Goal: Information Seeking & Learning: Find specific fact

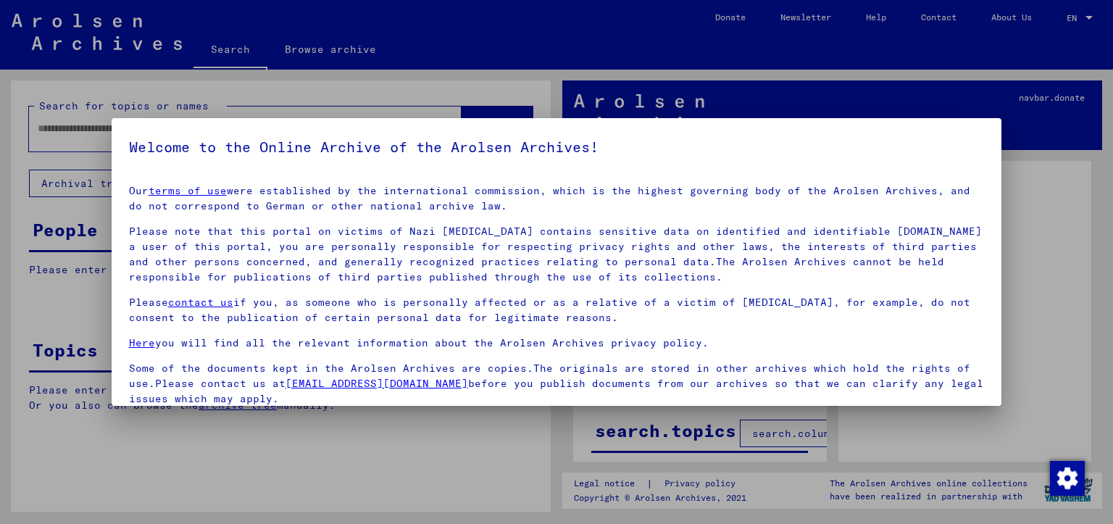
click at [528, 157] on h5 "Welcome to the Online Archive of the Arolsen Archives!" at bounding box center [557, 147] width 856 height 23
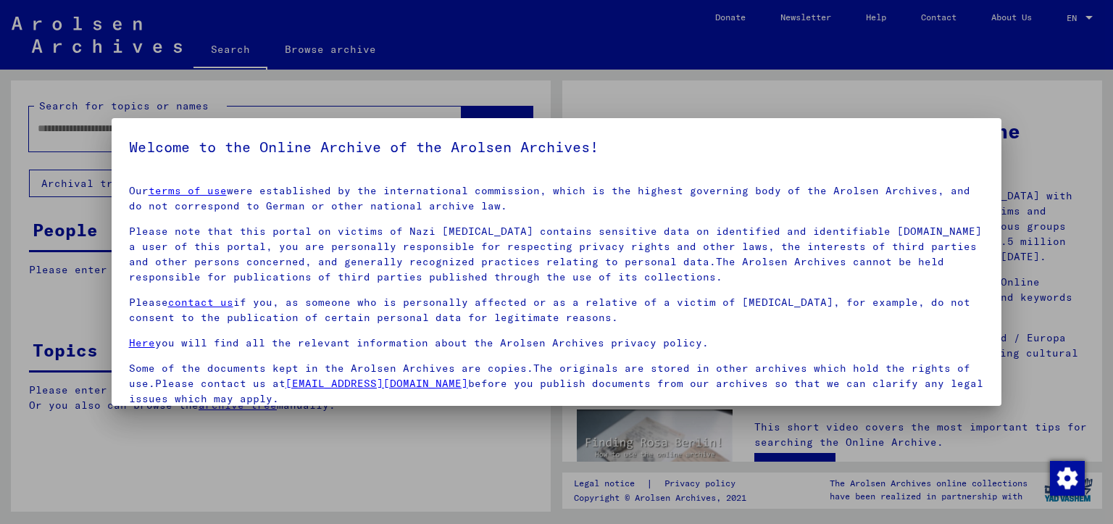
scroll to position [41, 0]
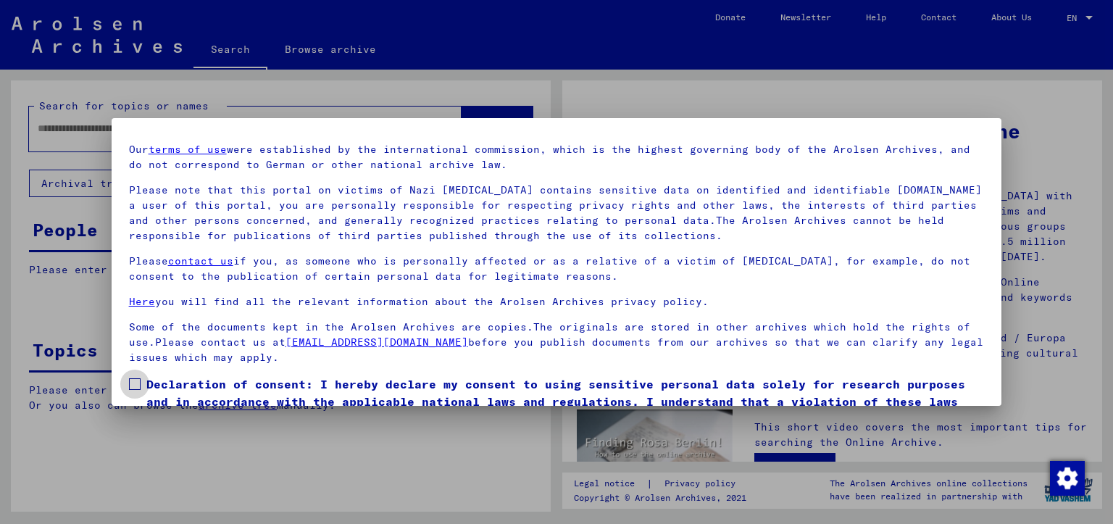
click at [135, 383] on span at bounding box center [135, 384] width 12 height 12
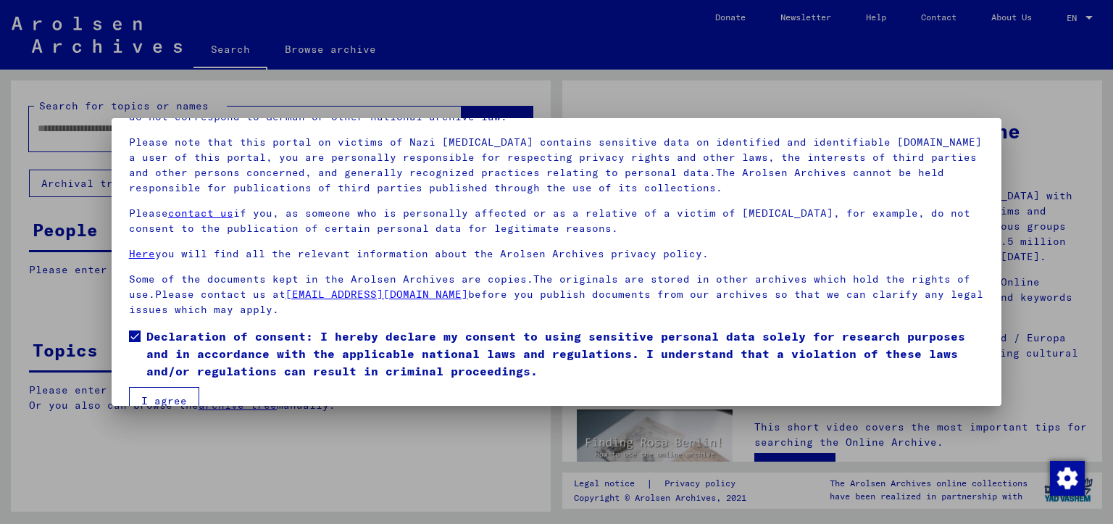
scroll to position [114, 0]
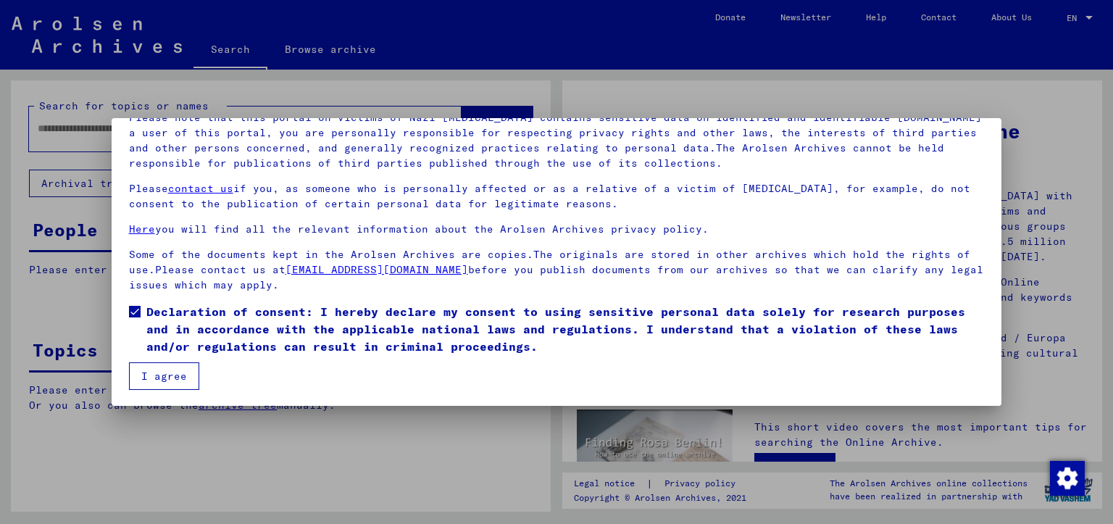
click at [174, 369] on button "I agree" at bounding box center [164, 376] width 70 height 28
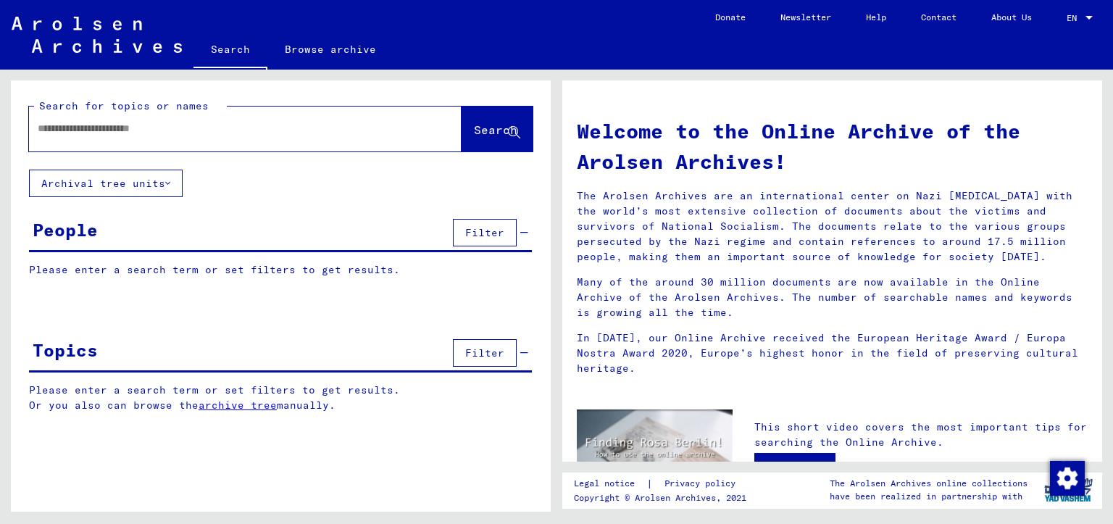
click at [174, 75] on div "Search for topics or names Search Archival tree units People Filter Please ente…" at bounding box center [278, 291] width 557 height 442
click at [168, 124] on input "text" at bounding box center [228, 128] width 381 height 15
click at [186, 136] on input "text" at bounding box center [228, 128] width 381 height 15
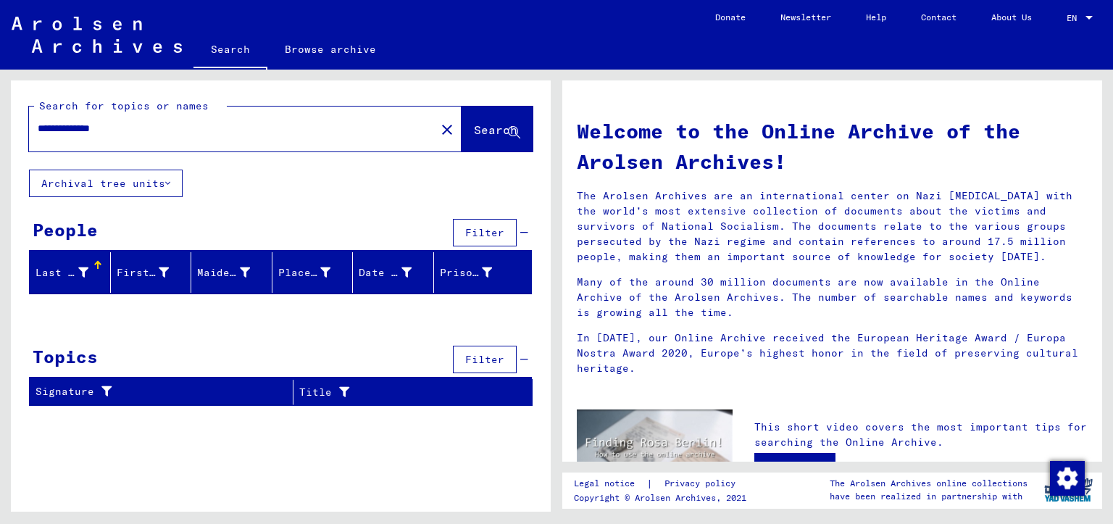
drag, startPoint x: 89, startPoint y: 126, endPoint x: 172, endPoint y: 134, distance: 83.0
click at [172, 134] on input "**********" at bounding box center [228, 128] width 381 height 15
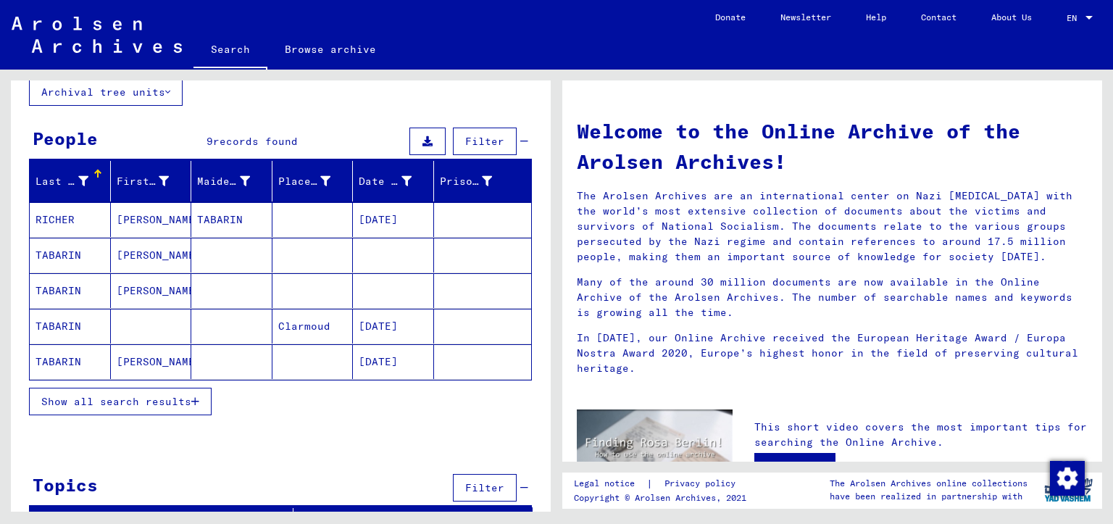
scroll to position [110, 0]
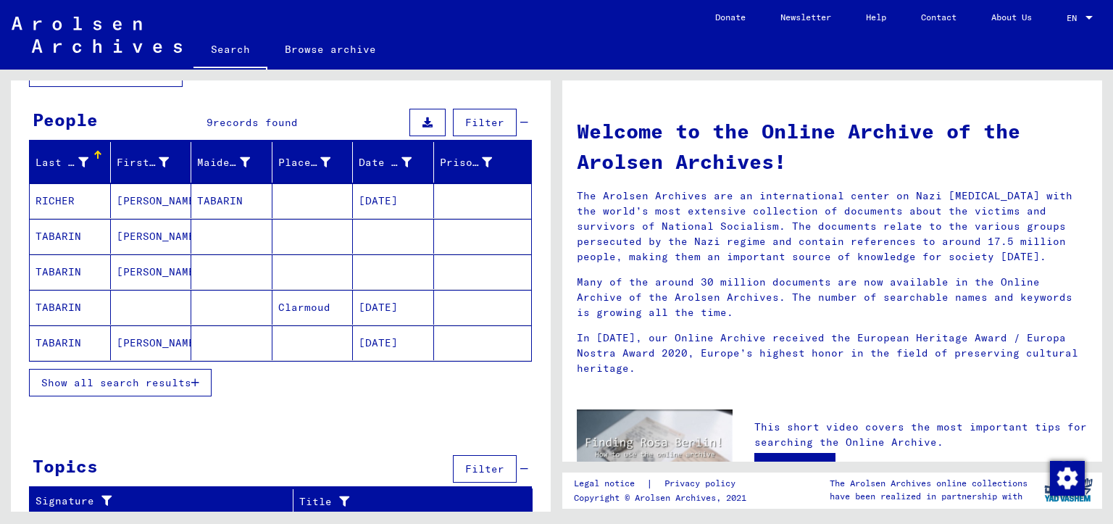
click at [189, 382] on span "Show all search results" at bounding box center [116, 382] width 150 height 13
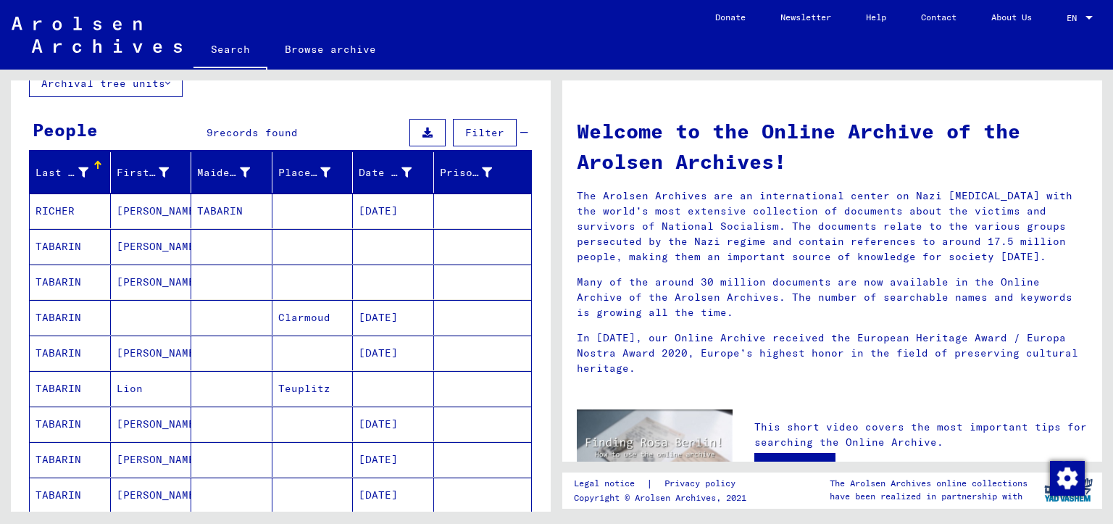
scroll to position [0, 0]
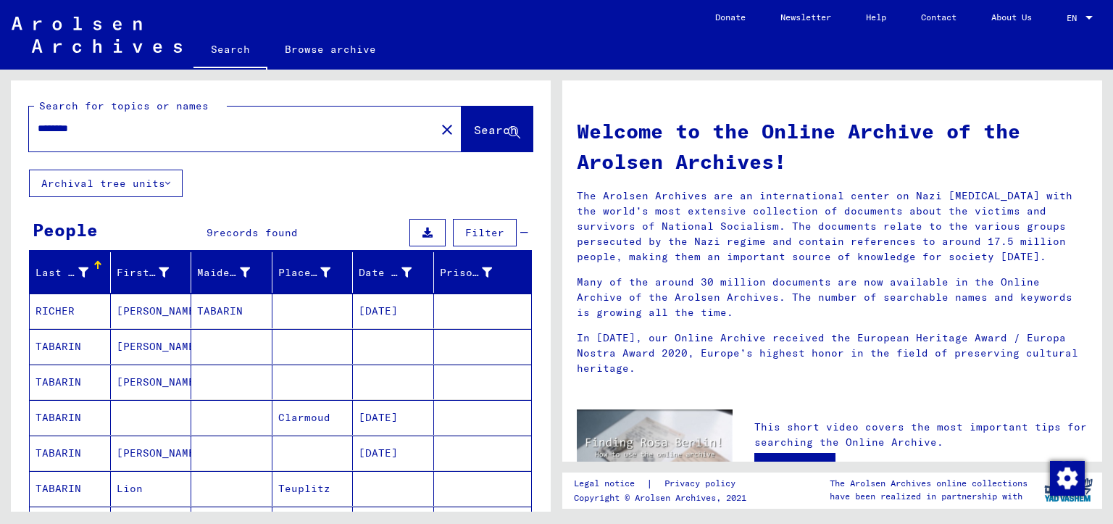
drag, startPoint x: 166, startPoint y: 130, endPoint x: 9, endPoint y: 138, distance: 157.5
click at [0, 138] on div "Search for topics or names ******* close Search Archival tree units People 9 re…" at bounding box center [278, 291] width 557 height 442
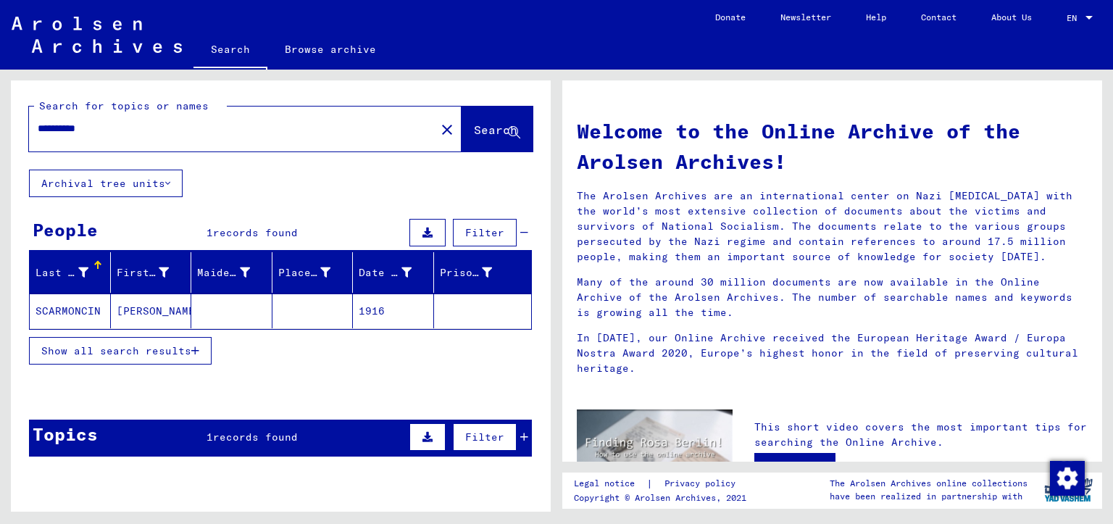
click at [165, 346] on span "Show all search results" at bounding box center [116, 350] width 150 height 13
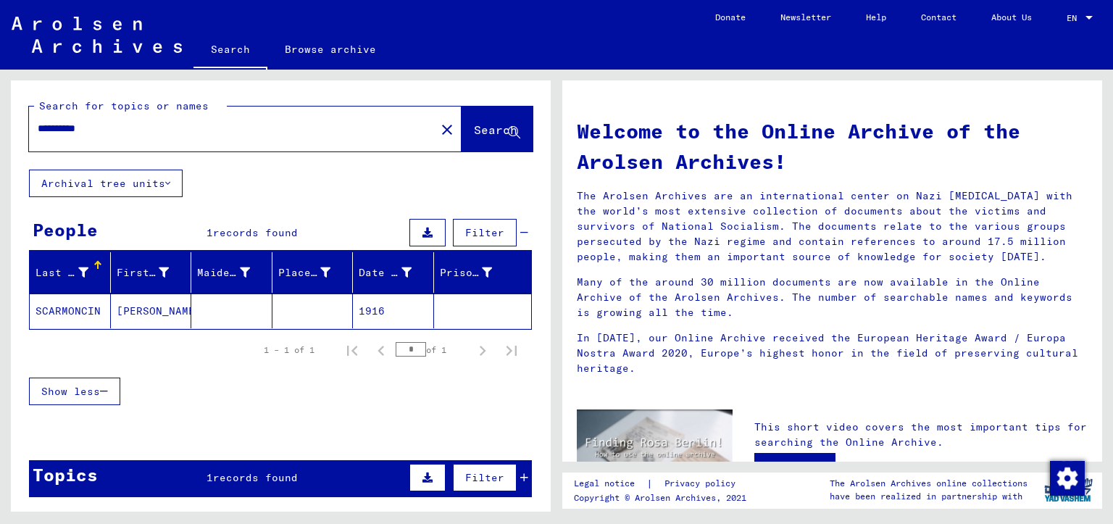
click at [75, 308] on mat-cell "SCARMONCIN" at bounding box center [70, 311] width 81 height 35
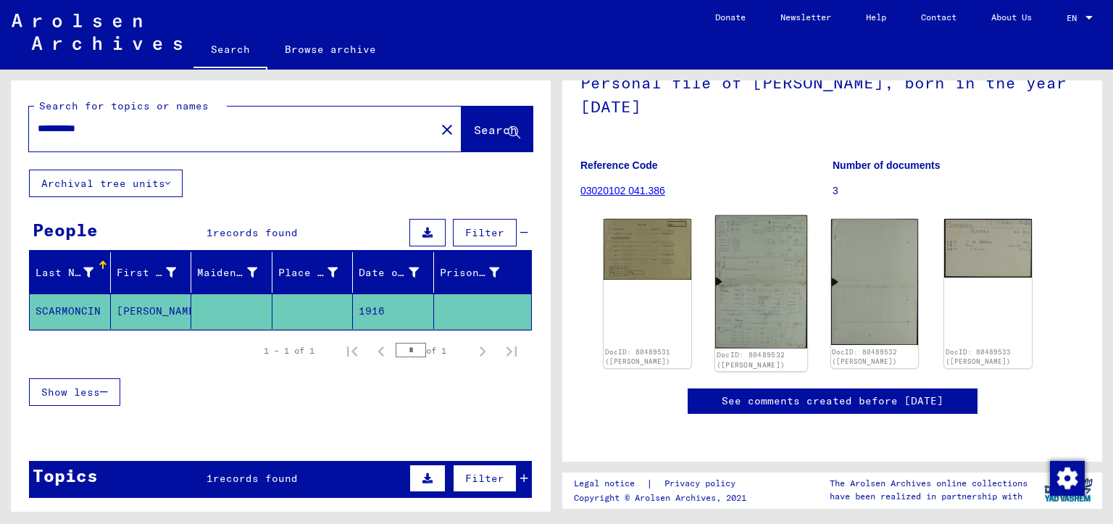
click at [740, 244] on img at bounding box center [761, 281] width 92 height 133
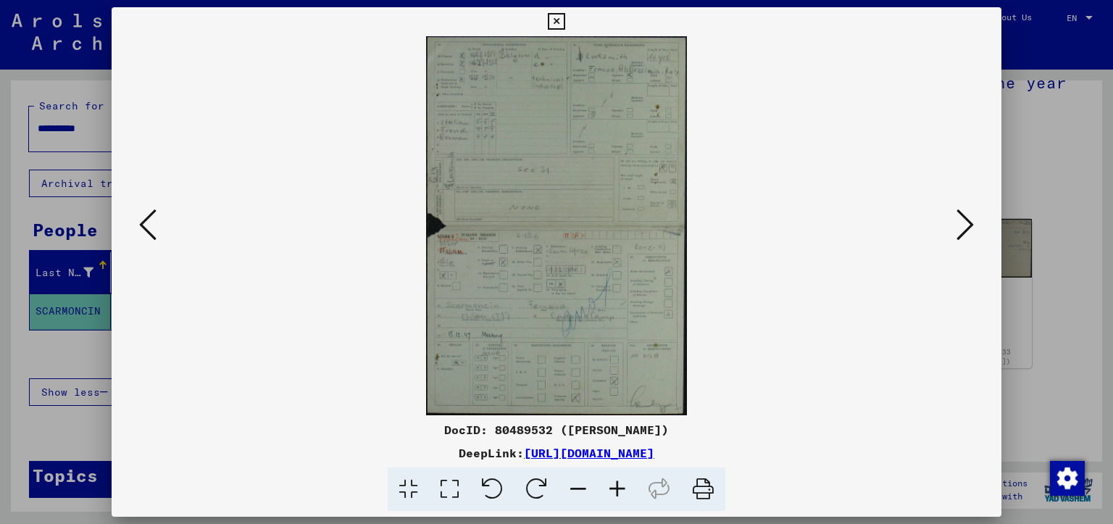
click at [620, 492] on icon at bounding box center [617, 490] width 39 height 44
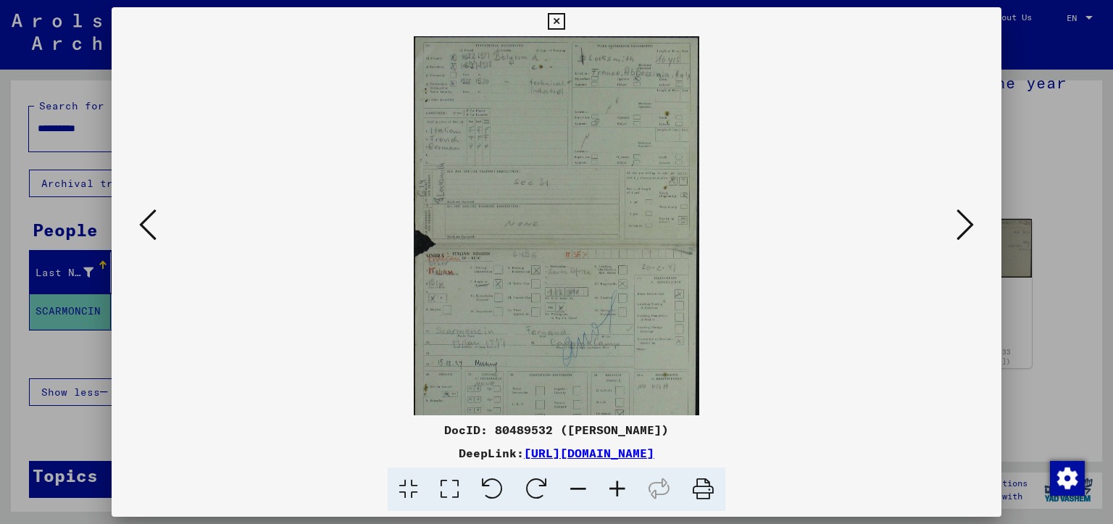
click at [620, 492] on icon at bounding box center [617, 490] width 39 height 44
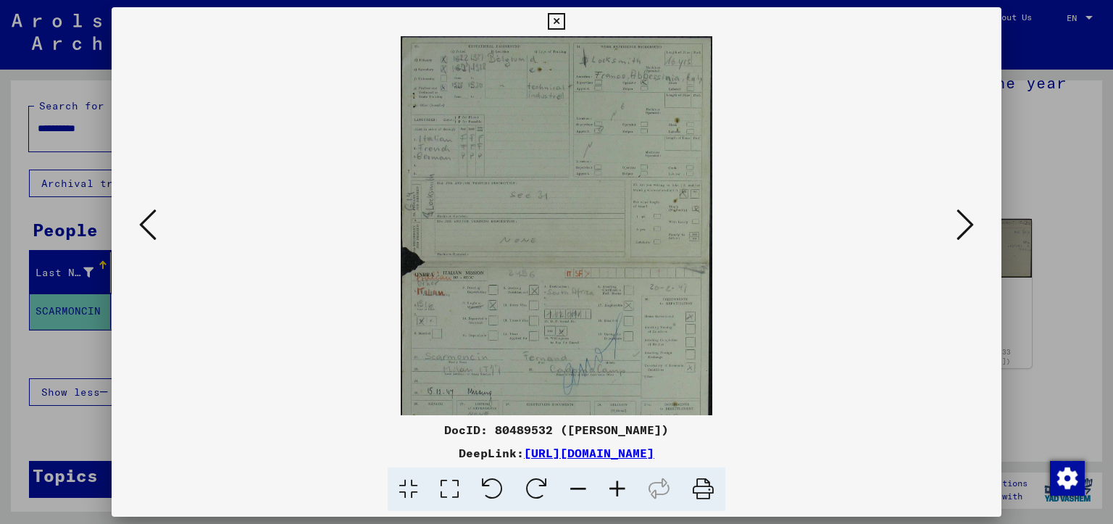
click at [620, 492] on icon at bounding box center [617, 490] width 39 height 44
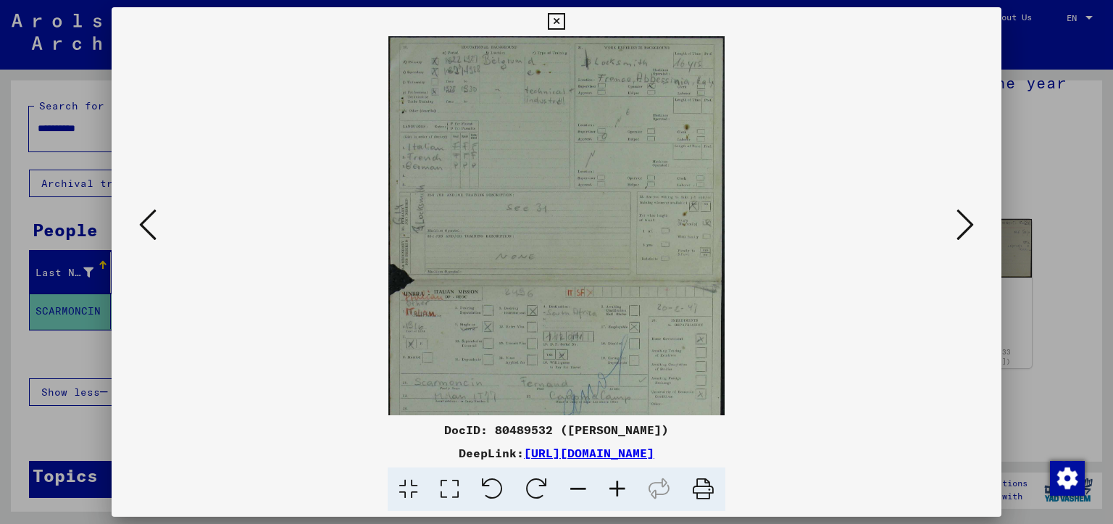
click at [620, 492] on icon at bounding box center [617, 490] width 39 height 44
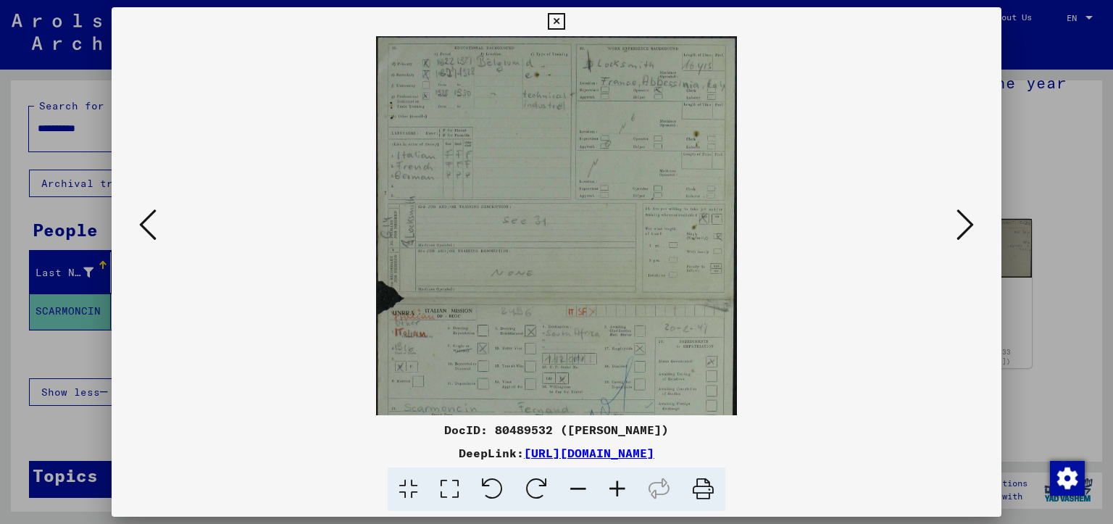
click at [620, 492] on icon at bounding box center [617, 490] width 39 height 44
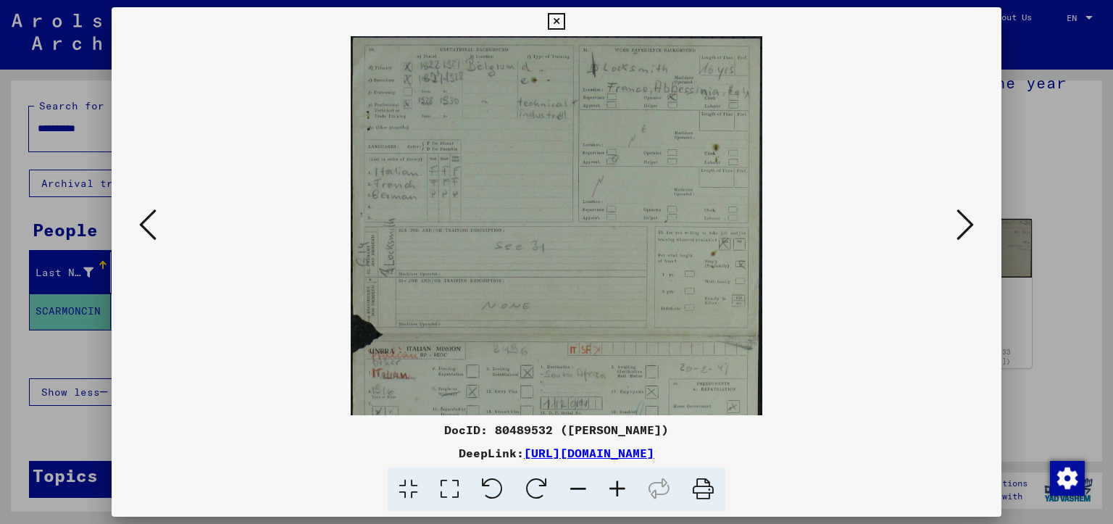
click at [620, 491] on icon at bounding box center [617, 490] width 39 height 44
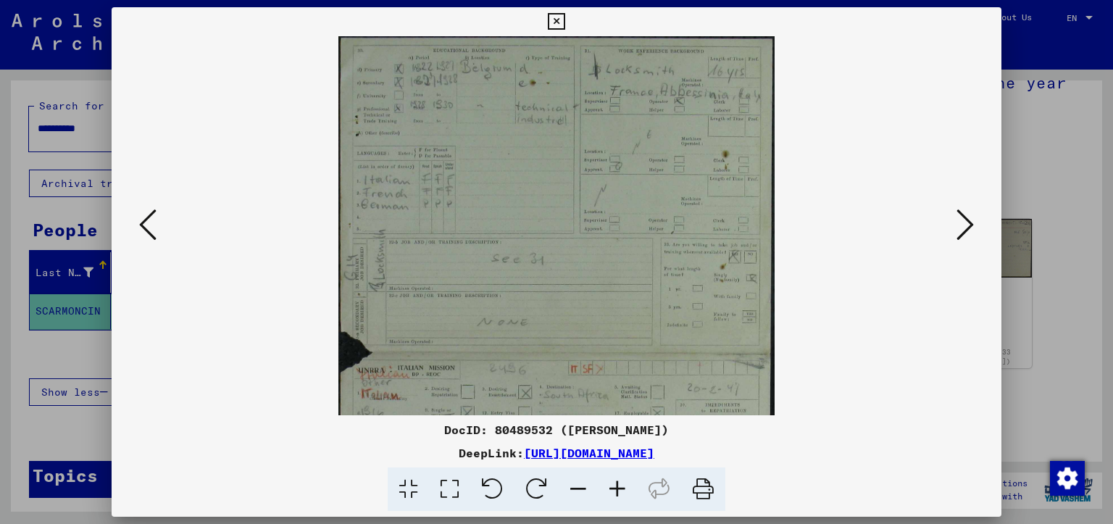
click at [620, 491] on icon at bounding box center [617, 490] width 39 height 44
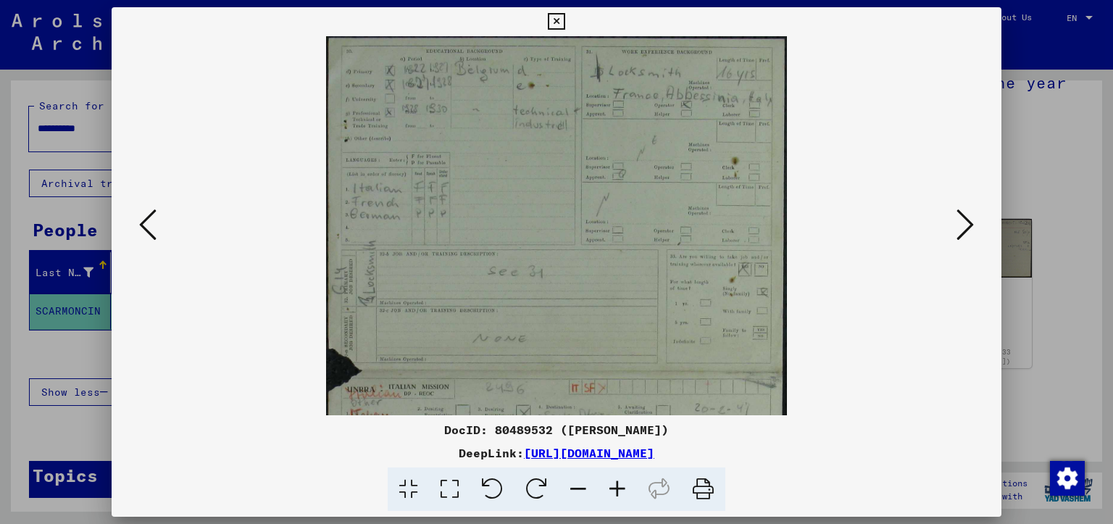
click at [620, 491] on icon at bounding box center [617, 490] width 39 height 44
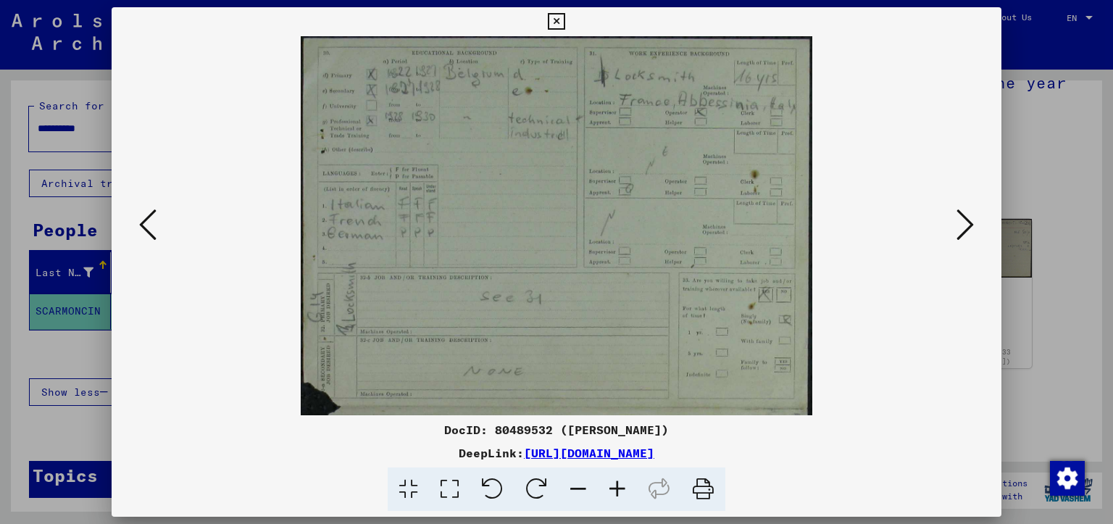
click at [620, 491] on icon at bounding box center [617, 490] width 39 height 44
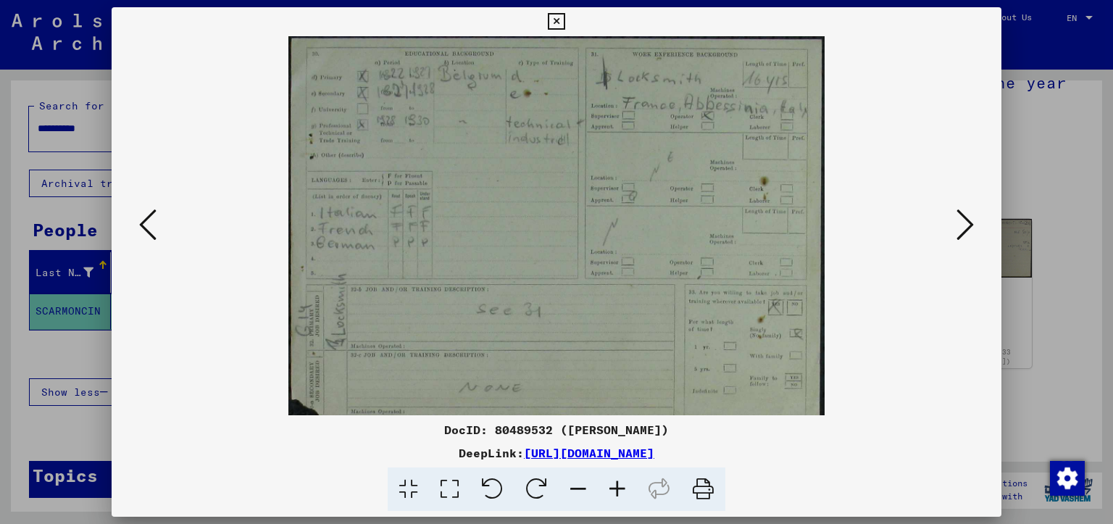
click at [146, 228] on icon at bounding box center [147, 224] width 17 height 35
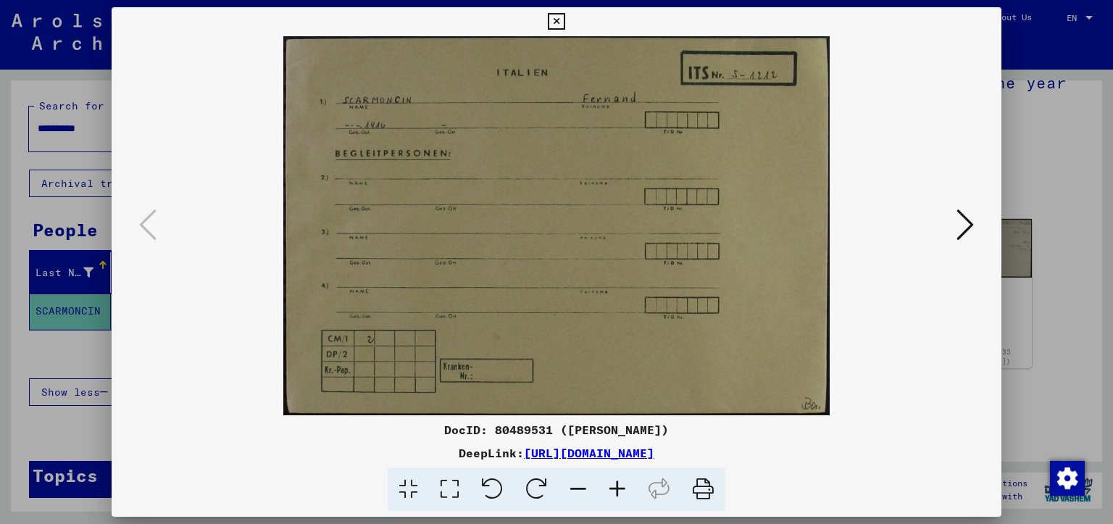
click at [948, 221] on viewer-one-image at bounding box center [557, 225] width 792 height 379
click at [963, 220] on icon at bounding box center [965, 224] width 17 height 35
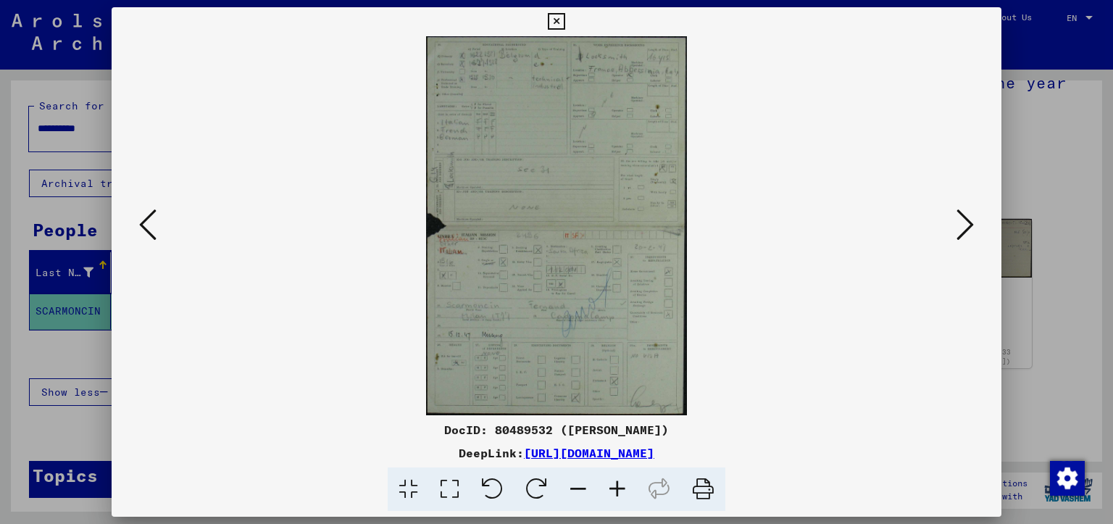
click at [963, 220] on icon at bounding box center [965, 224] width 17 height 35
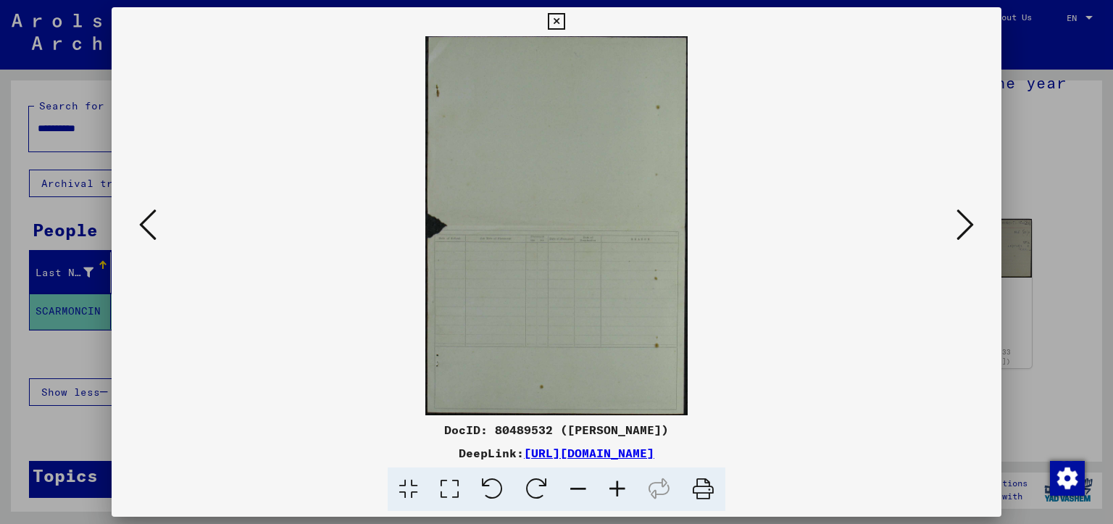
click at [963, 220] on icon at bounding box center [965, 224] width 17 height 35
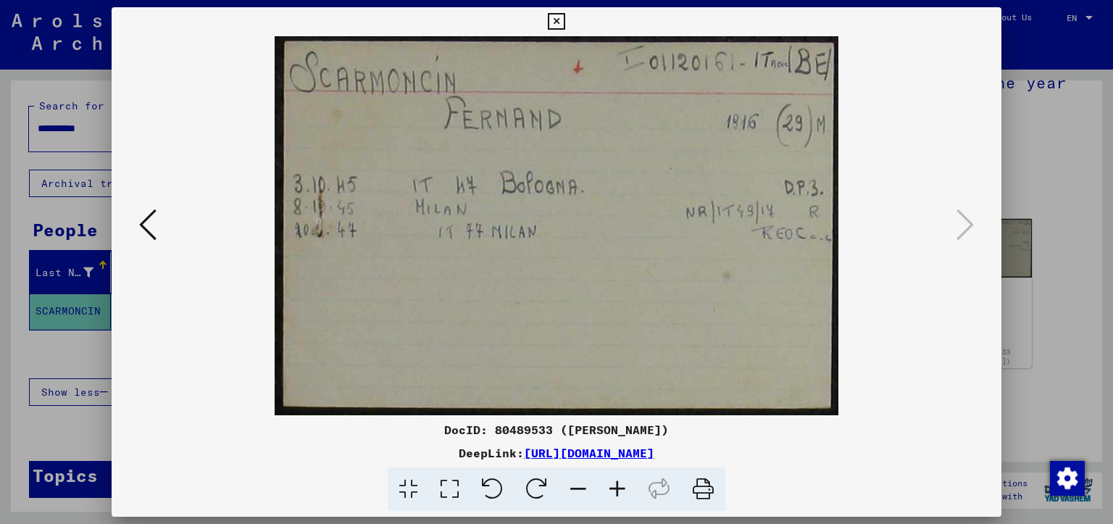
drag, startPoint x: 965, startPoint y: 230, endPoint x: 992, endPoint y: 91, distance: 141.7
click at [965, 228] on icon at bounding box center [965, 224] width 17 height 35
click at [565, 23] on icon at bounding box center [556, 21] width 17 height 17
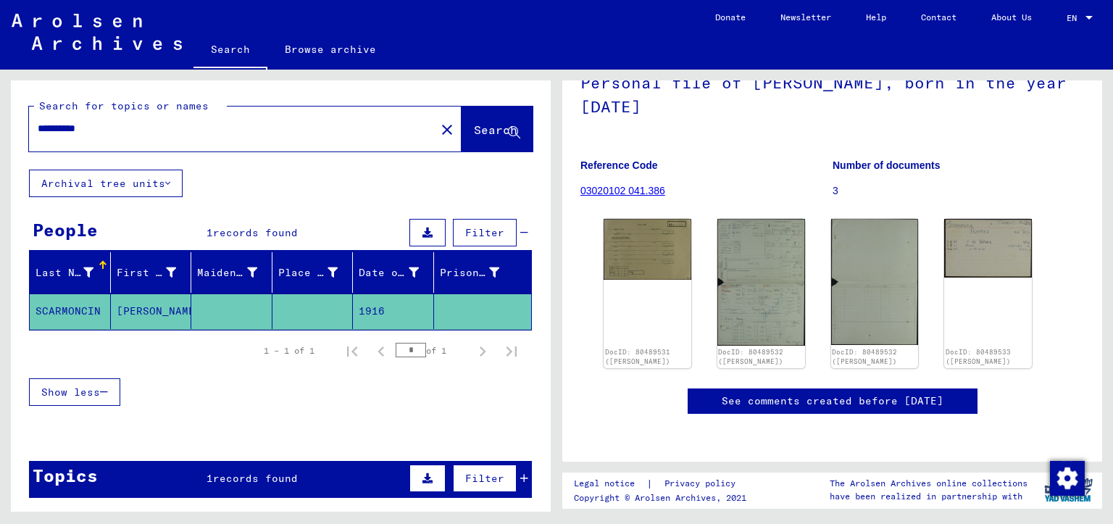
drag, startPoint x: 128, startPoint y: 132, endPoint x: 69, endPoint y: 135, distance: 58.8
click at [0, 133] on div "**********" at bounding box center [278, 291] width 557 height 442
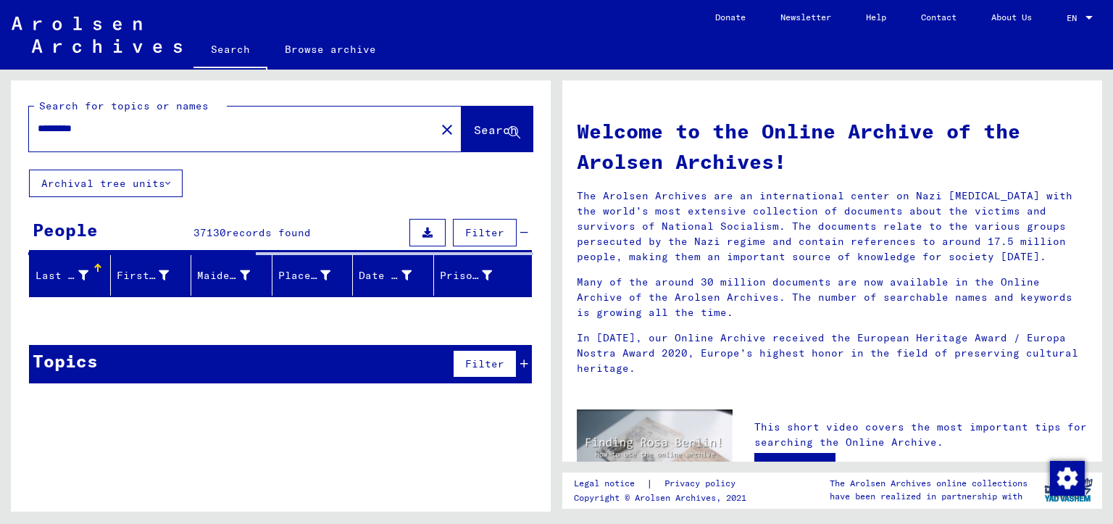
click at [174, 130] on input "*********" at bounding box center [228, 128] width 381 height 15
type input "**********"
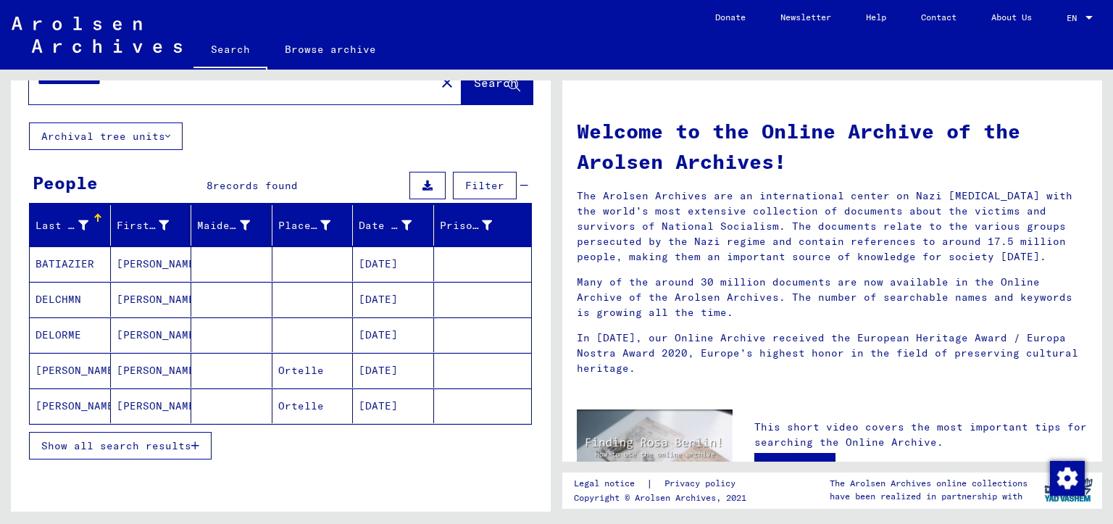
scroll to position [72, 0]
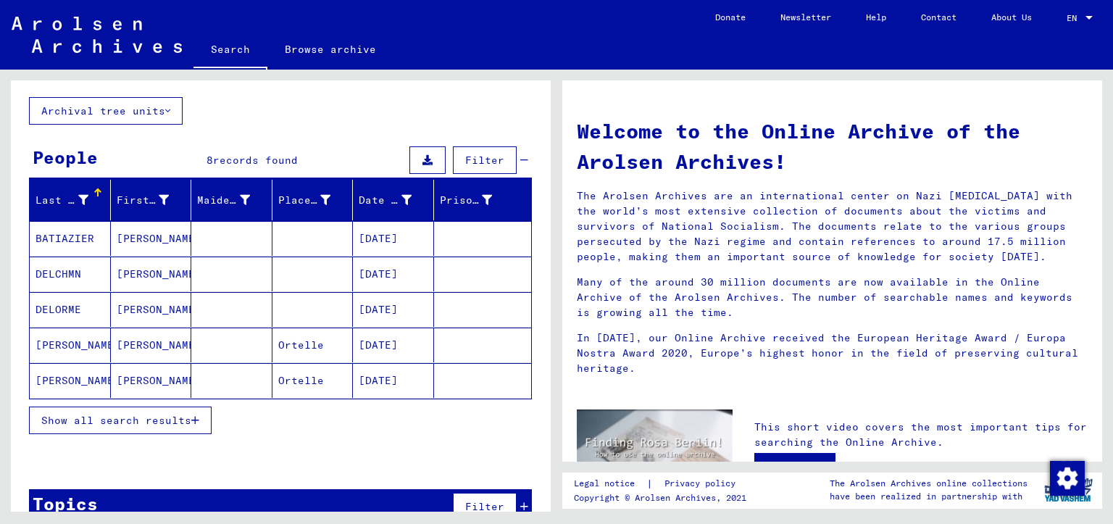
click at [130, 342] on mat-cell "[PERSON_NAME]" at bounding box center [151, 345] width 81 height 35
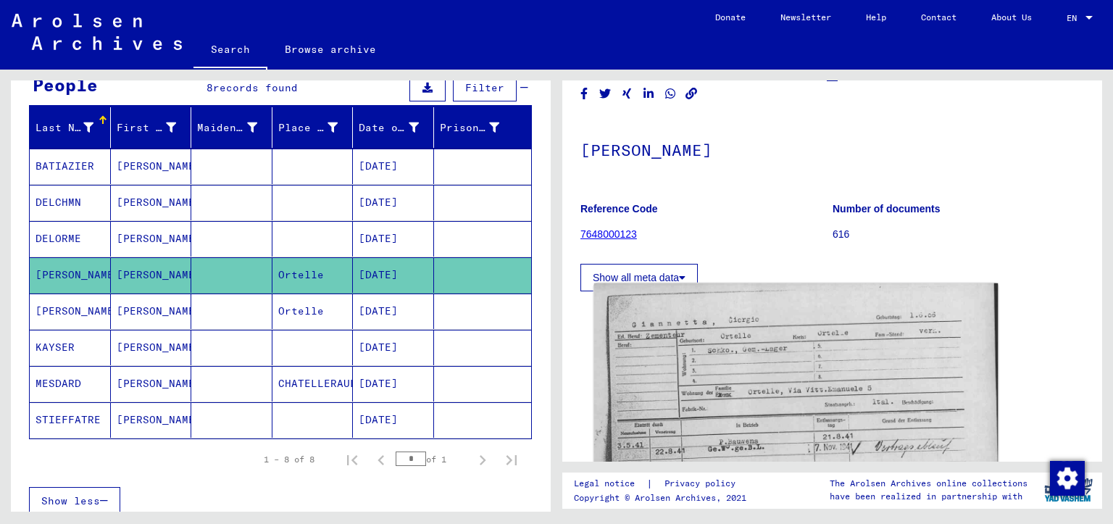
scroll to position [72, 0]
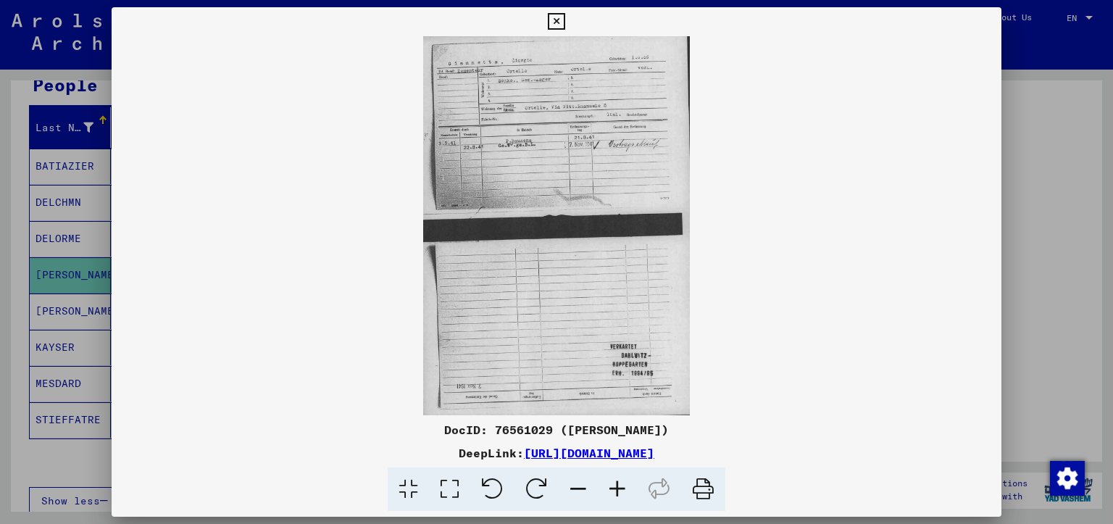
click at [618, 483] on icon at bounding box center [617, 490] width 39 height 44
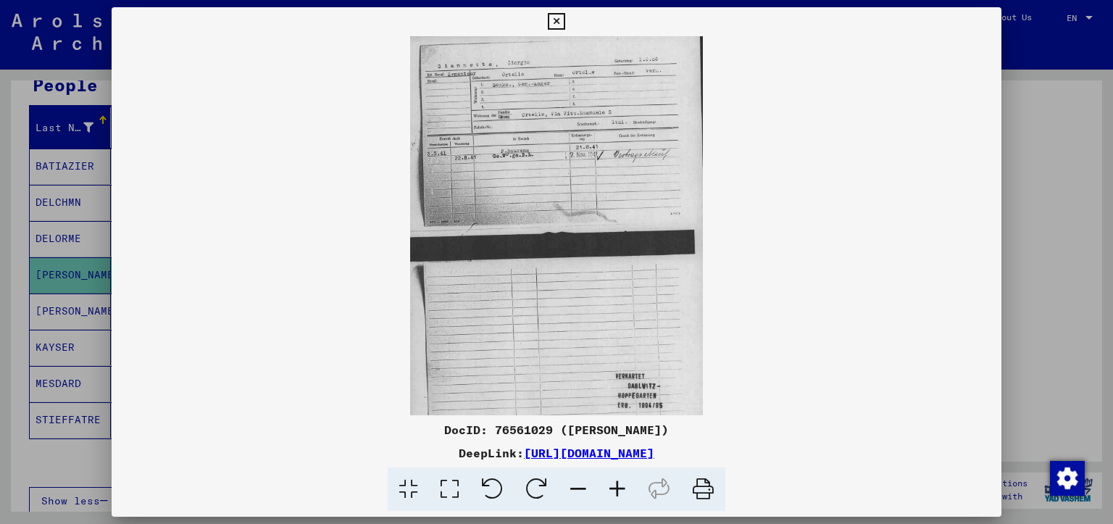
click at [618, 483] on icon at bounding box center [617, 490] width 39 height 44
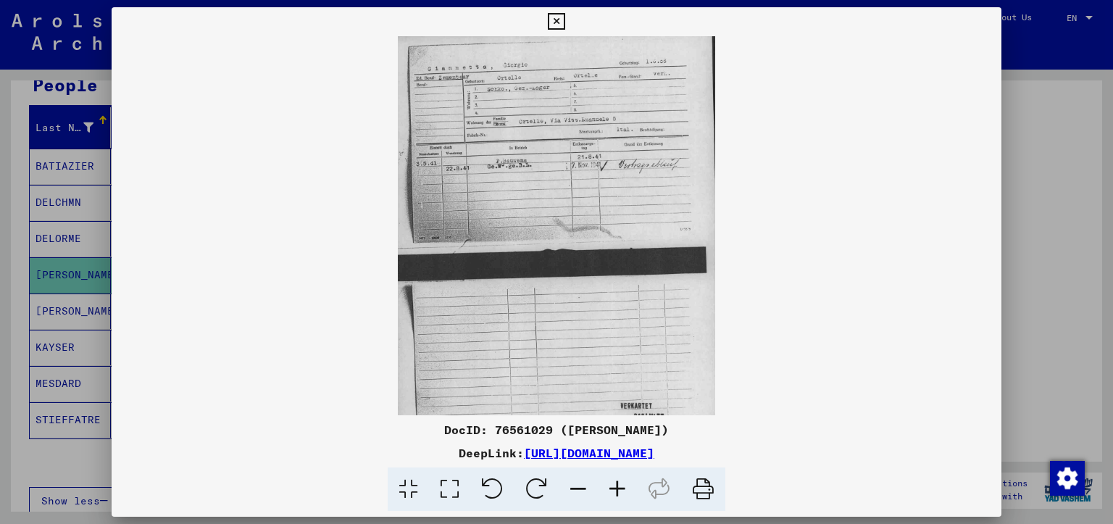
click at [617, 483] on icon at bounding box center [617, 490] width 39 height 44
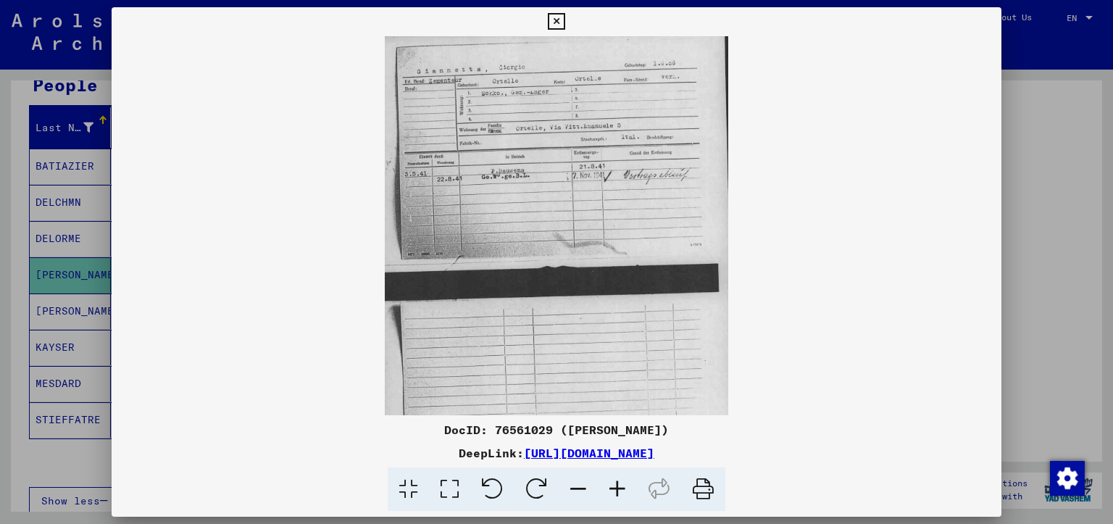
click at [615, 483] on icon at bounding box center [617, 490] width 39 height 44
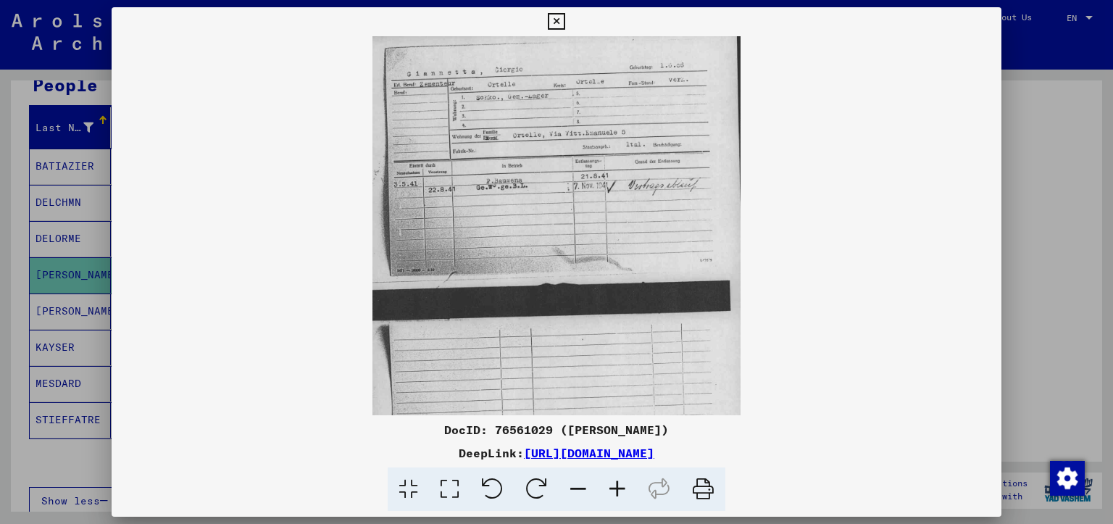
click at [615, 483] on icon at bounding box center [617, 490] width 39 height 44
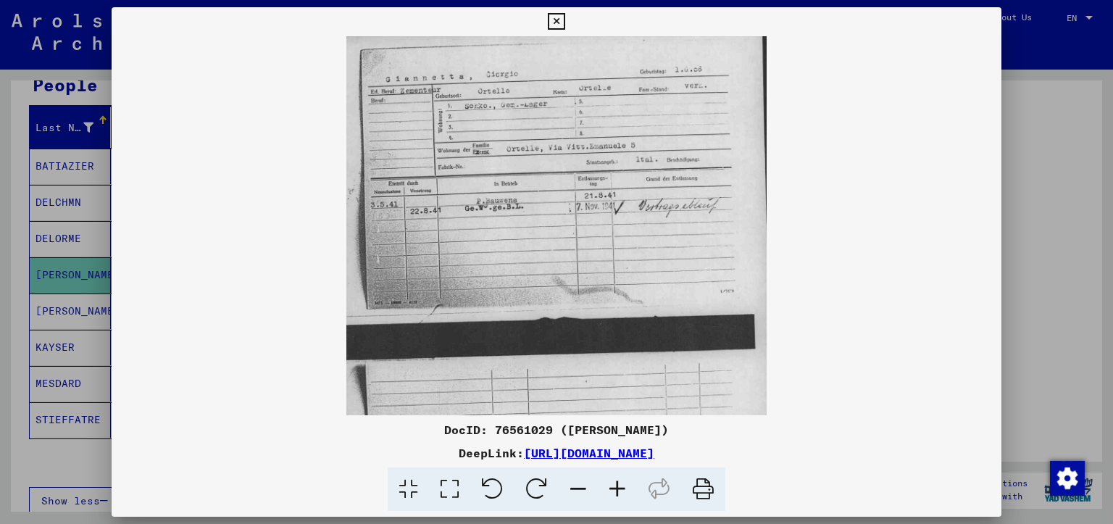
click at [615, 483] on icon at bounding box center [617, 490] width 39 height 44
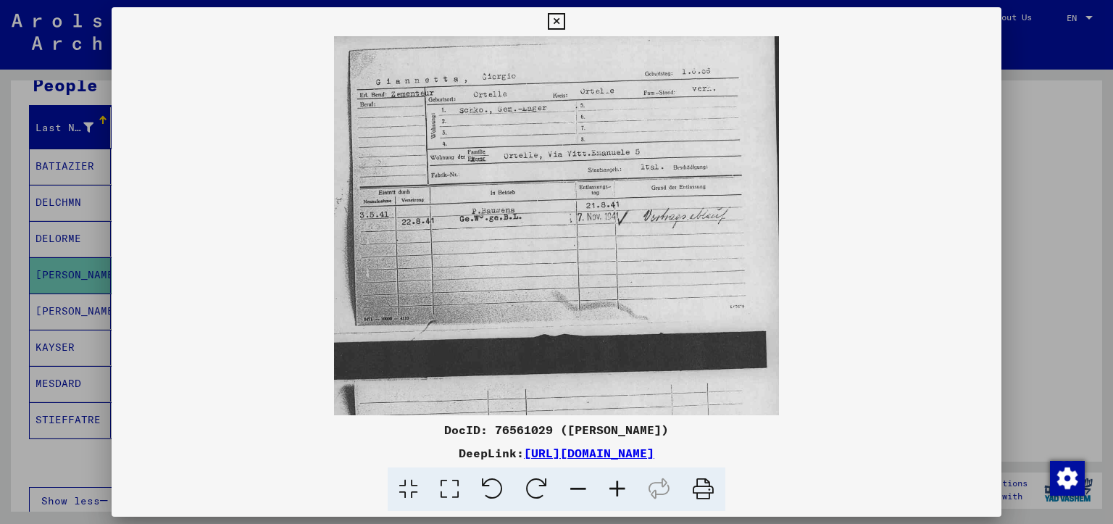
click at [614, 483] on icon at bounding box center [617, 490] width 39 height 44
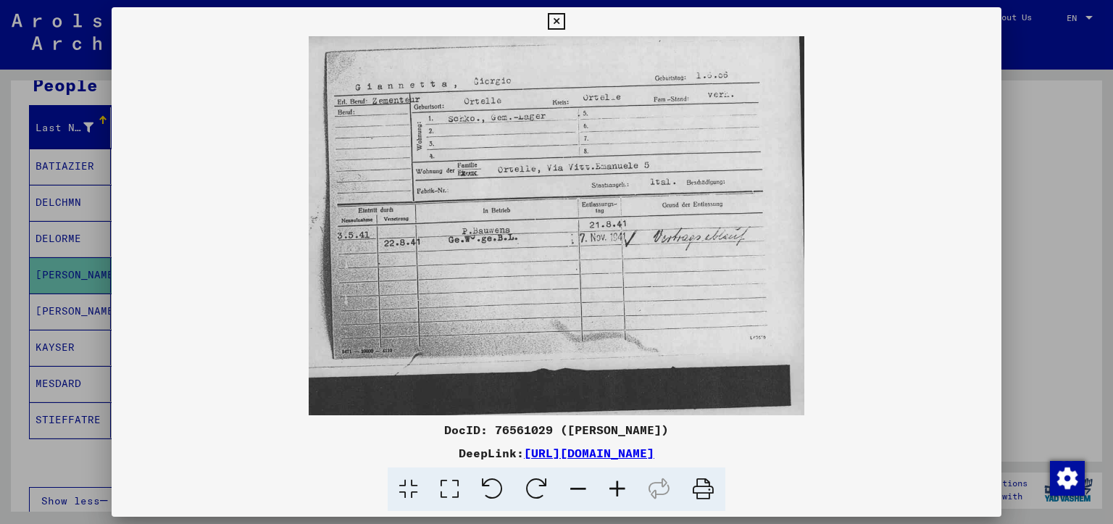
click at [614, 483] on icon at bounding box center [617, 490] width 39 height 44
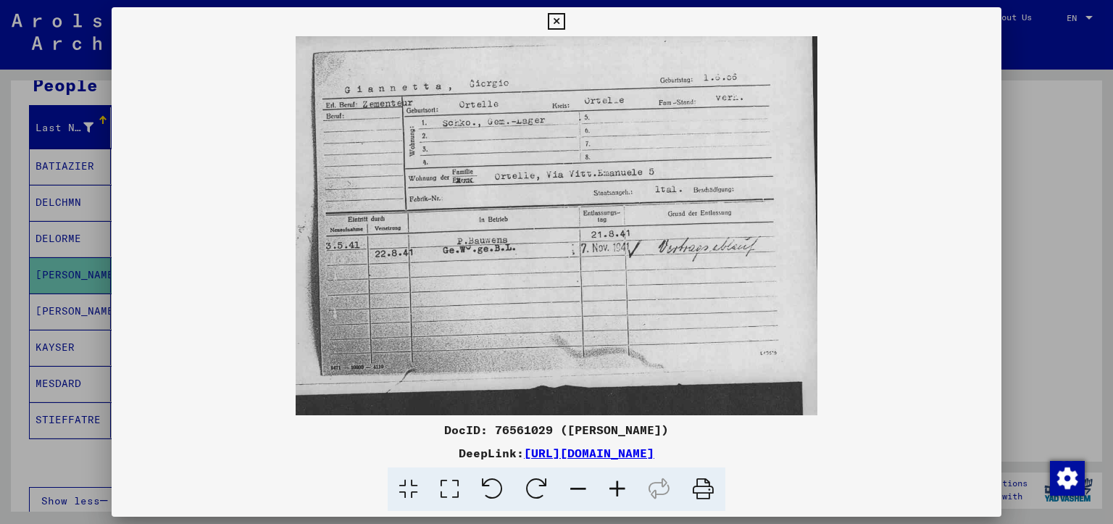
click at [613, 483] on icon at bounding box center [617, 490] width 39 height 44
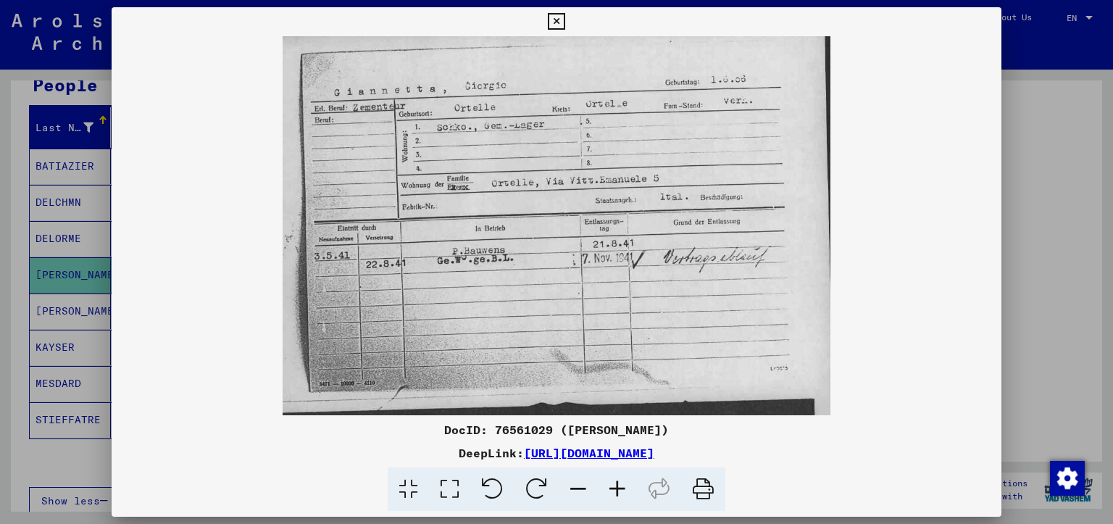
click at [611, 483] on icon at bounding box center [617, 490] width 39 height 44
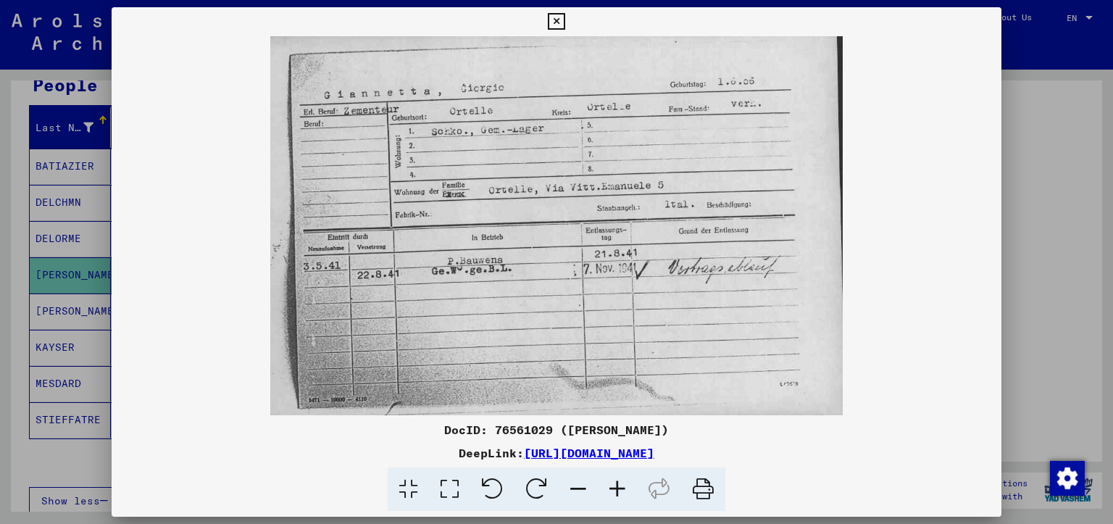
click at [565, 19] on icon at bounding box center [556, 21] width 17 height 17
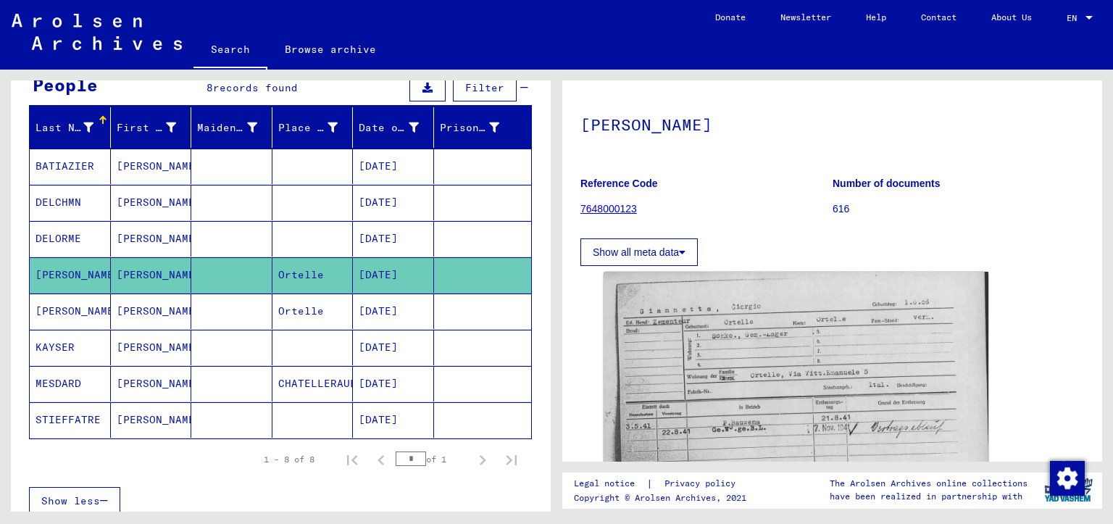
click at [156, 307] on mat-cell "[PERSON_NAME]" at bounding box center [151, 312] width 81 height 36
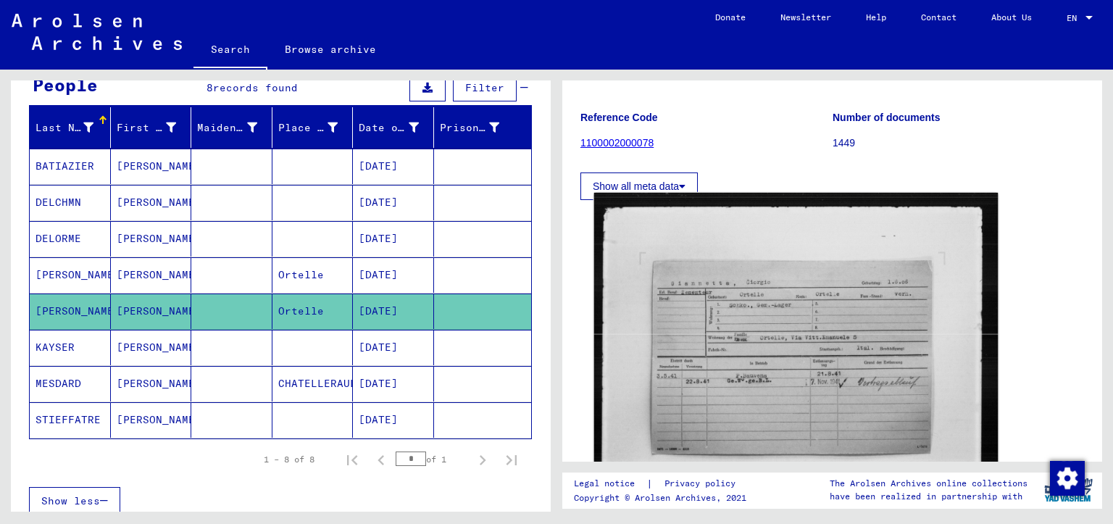
scroll to position [290, 0]
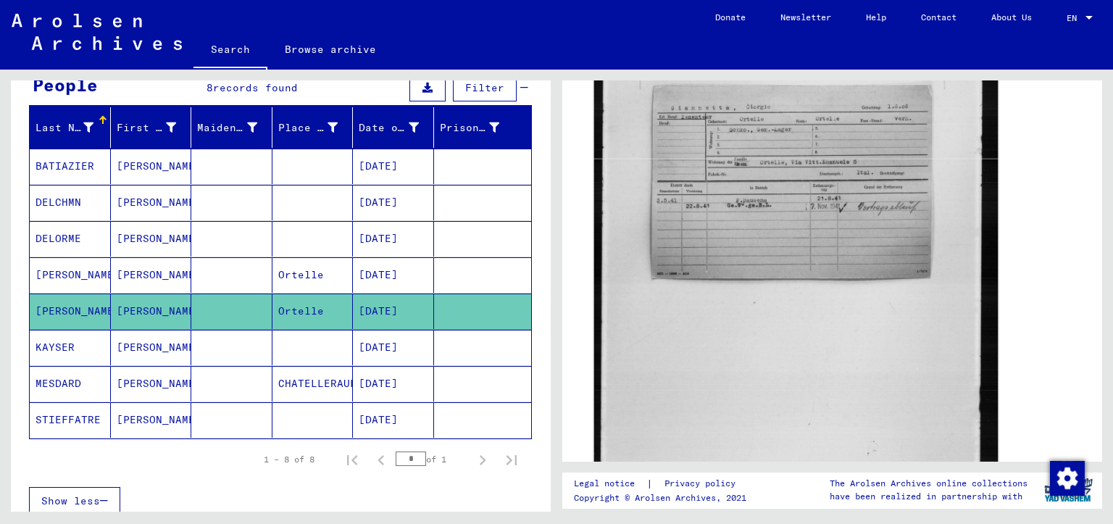
click at [756, 204] on img at bounding box center [796, 287] width 404 height 540
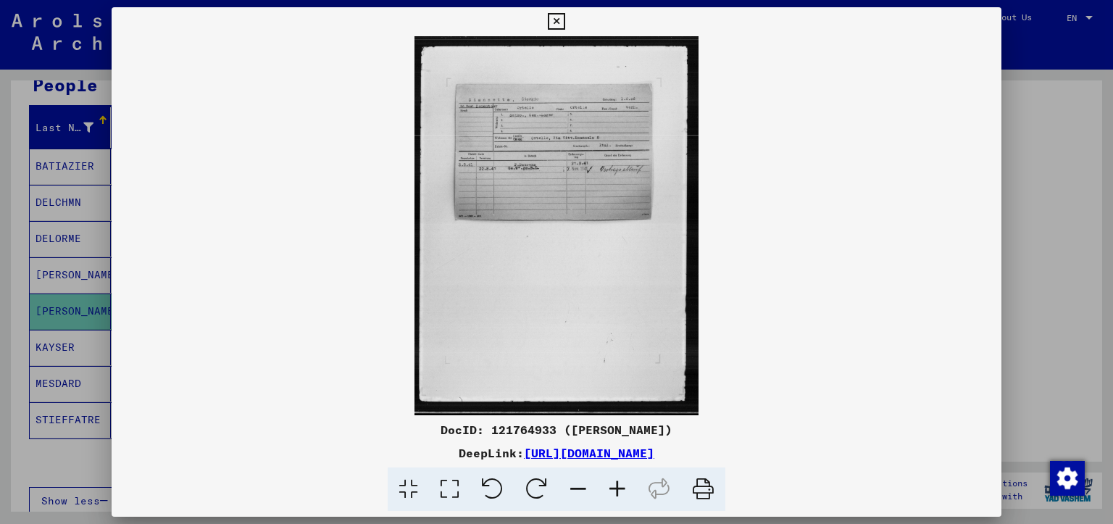
drag, startPoint x: 620, startPoint y: 500, endPoint x: 619, endPoint y: 487, distance: 13.1
click at [620, 497] on icon at bounding box center [617, 490] width 39 height 44
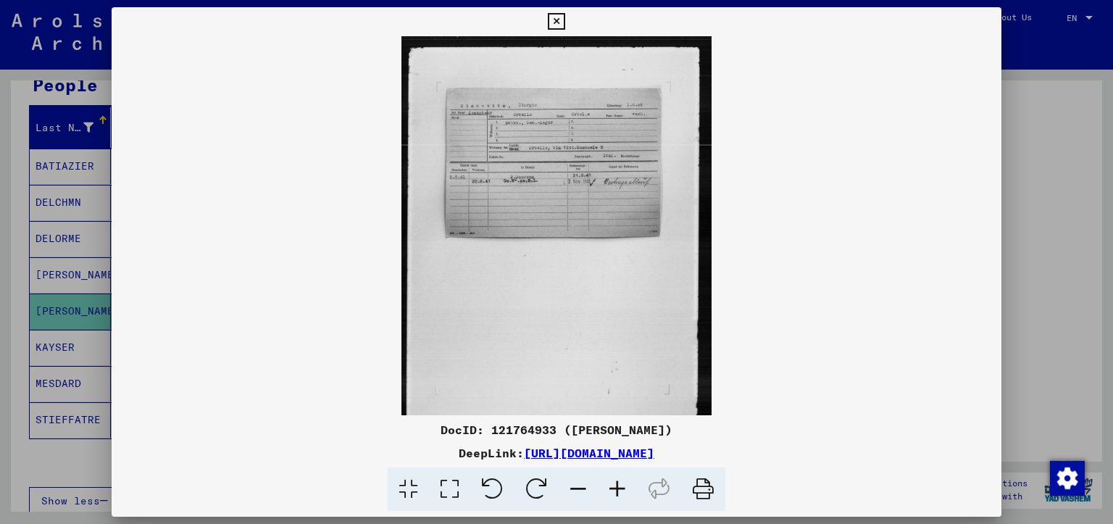
click at [618, 487] on icon at bounding box center [617, 490] width 39 height 44
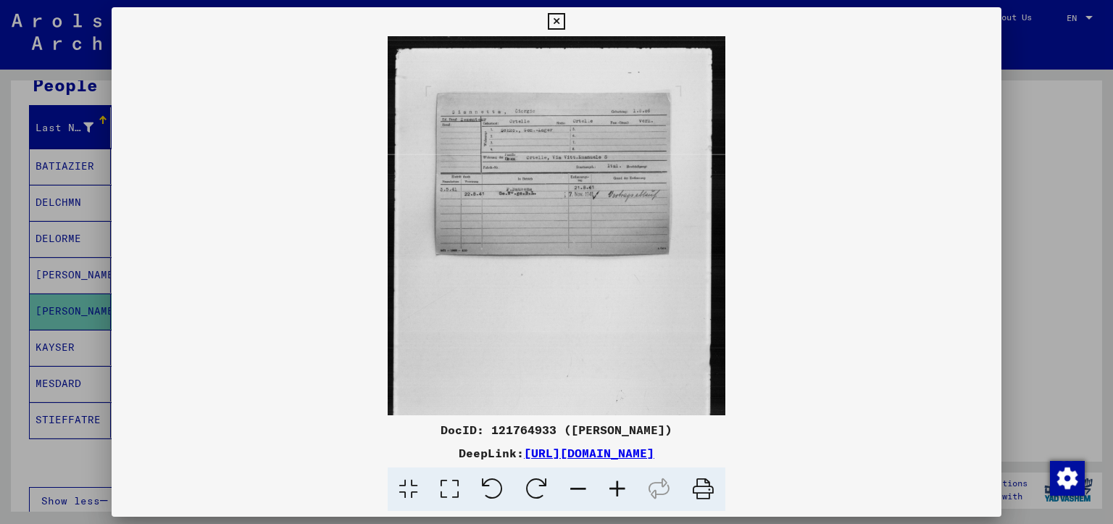
click at [618, 486] on icon at bounding box center [617, 490] width 39 height 44
click at [617, 485] on icon at bounding box center [617, 490] width 39 height 44
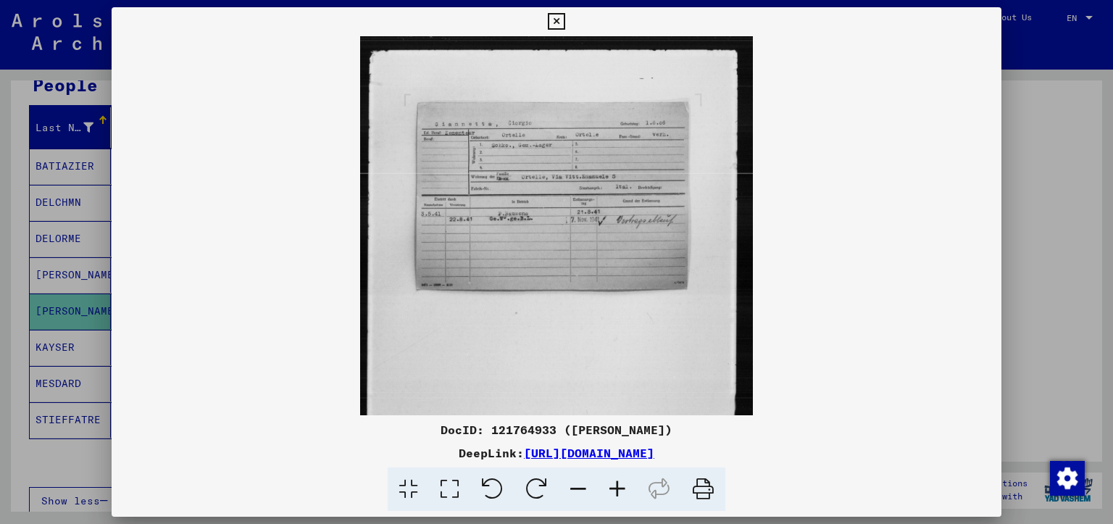
click at [616, 483] on icon at bounding box center [617, 490] width 39 height 44
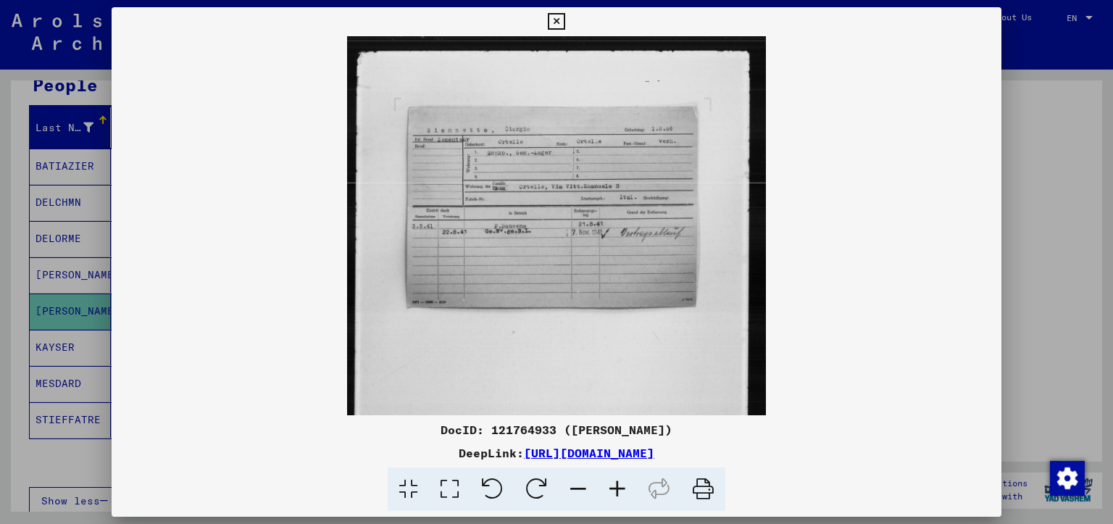
click at [615, 483] on icon at bounding box center [617, 490] width 39 height 44
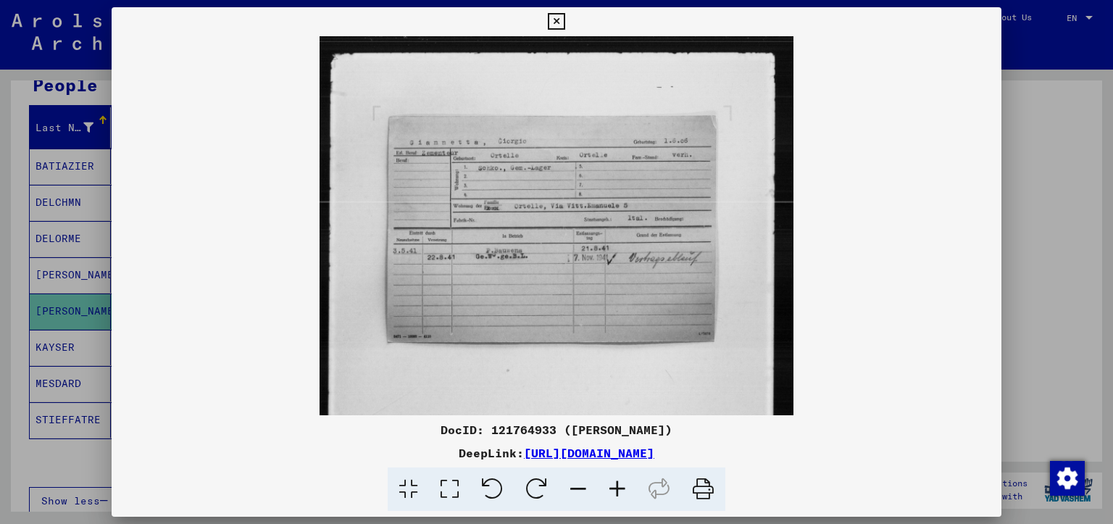
click at [615, 481] on icon at bounding box center [617, 490] width 39 height 44
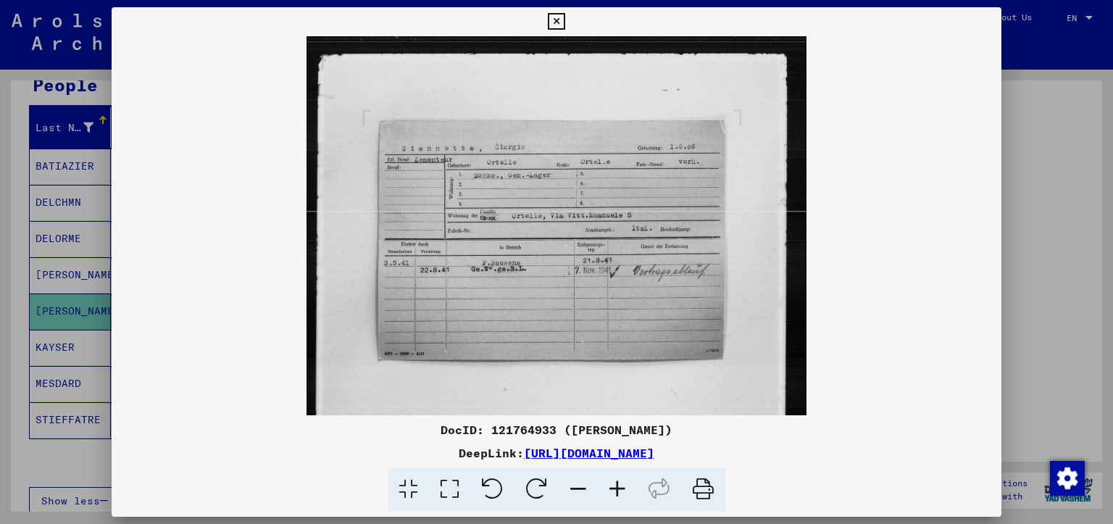
click at [615, 481] on icon at bounding box center [617, 490] width 39 height 44
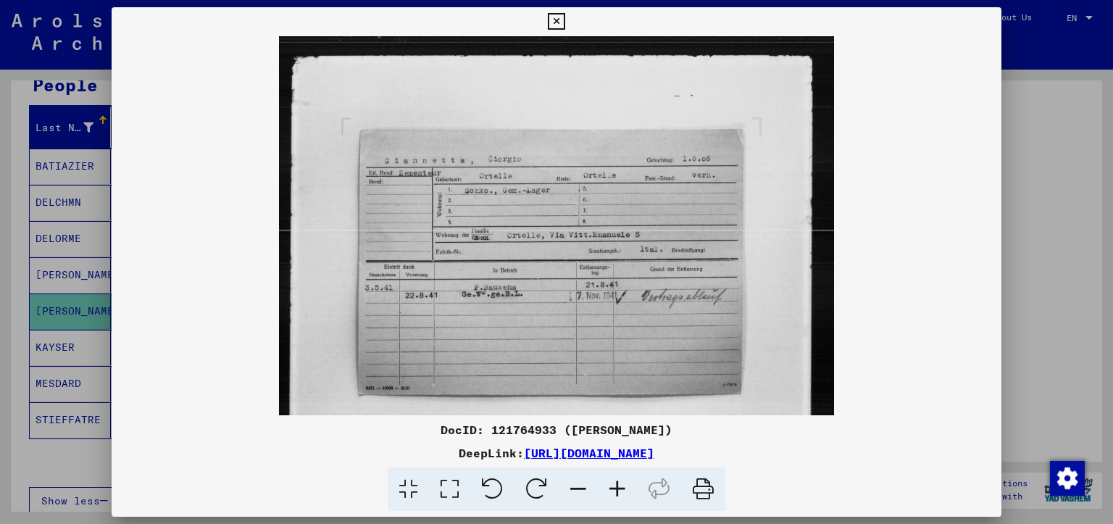
click at [614, 480] on icon at bounding box center [617, 490] width 39 height 44
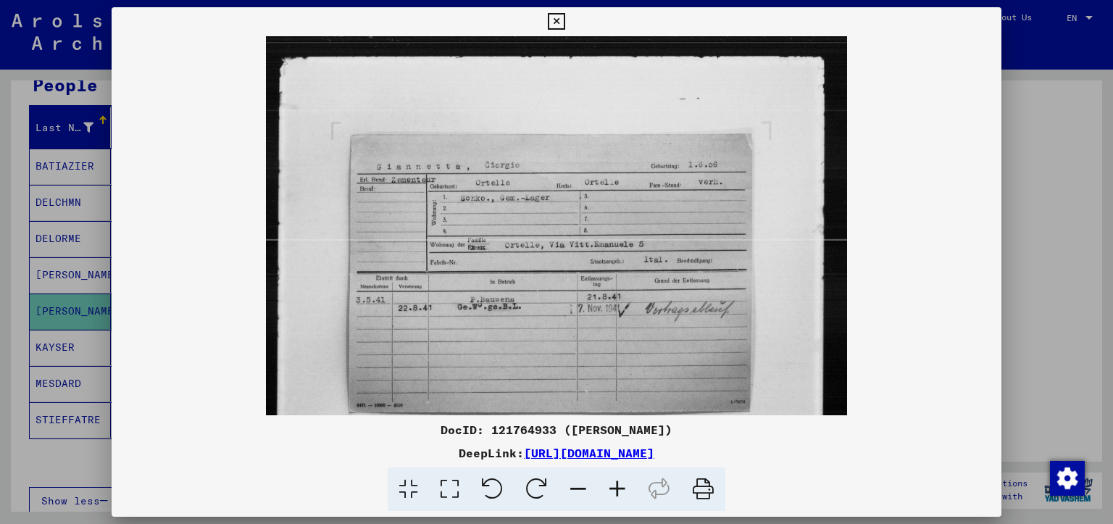
click at [612, 480] on icon at bounding box center [617, 490] width 39 height 44
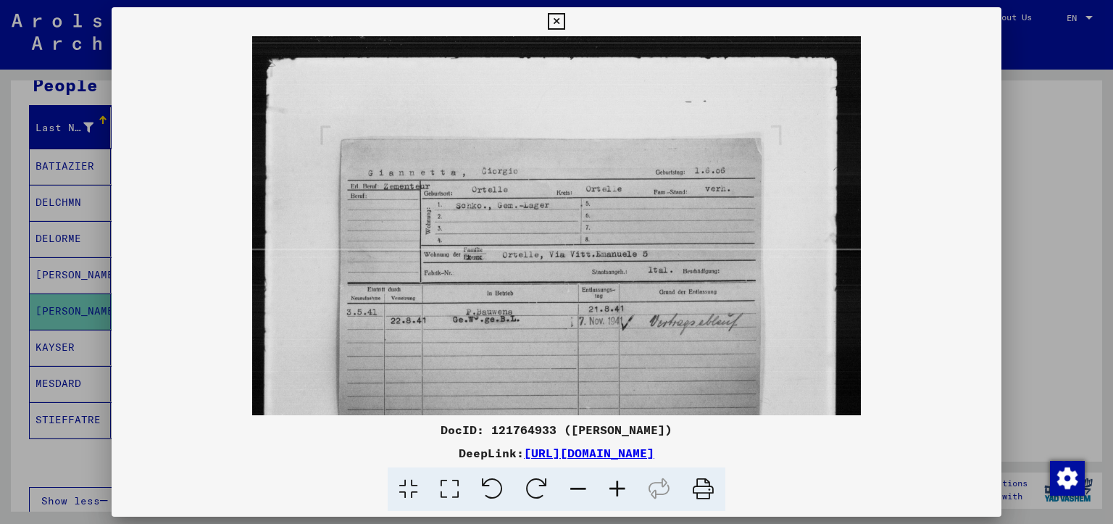
click at [612, 480] on icon at bounding box center [617, 490] width 39 height 44
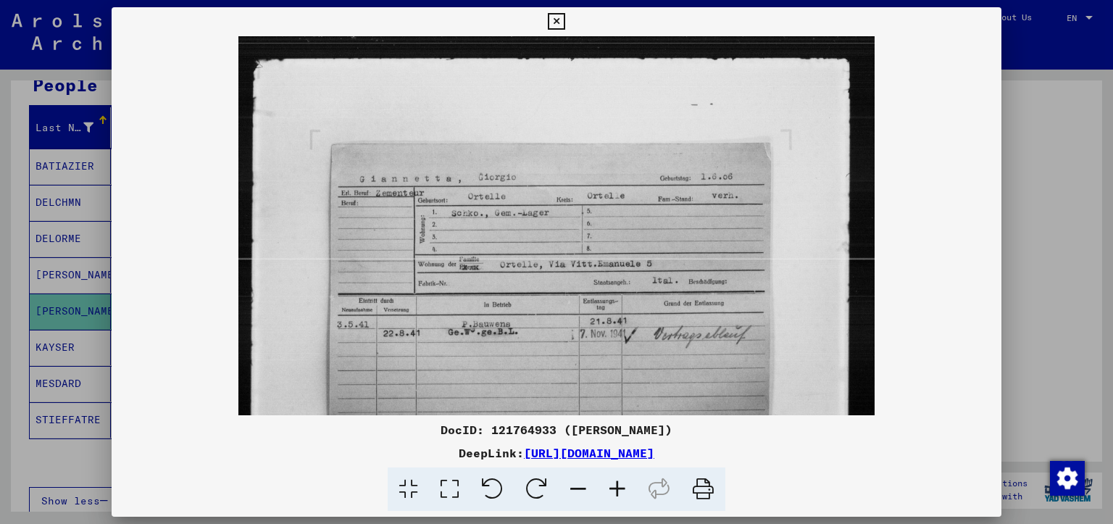
click at [611, 478] on icon at bounding box center [617, 490] width 39 height 44
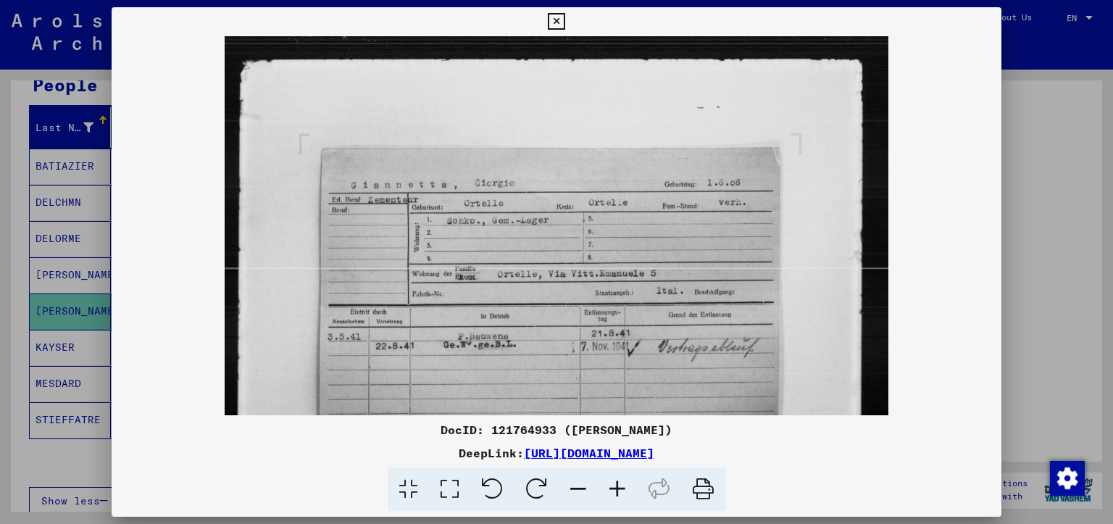
click at [611, 478] on icon at bounding box center [617, 490] width 39 height 44
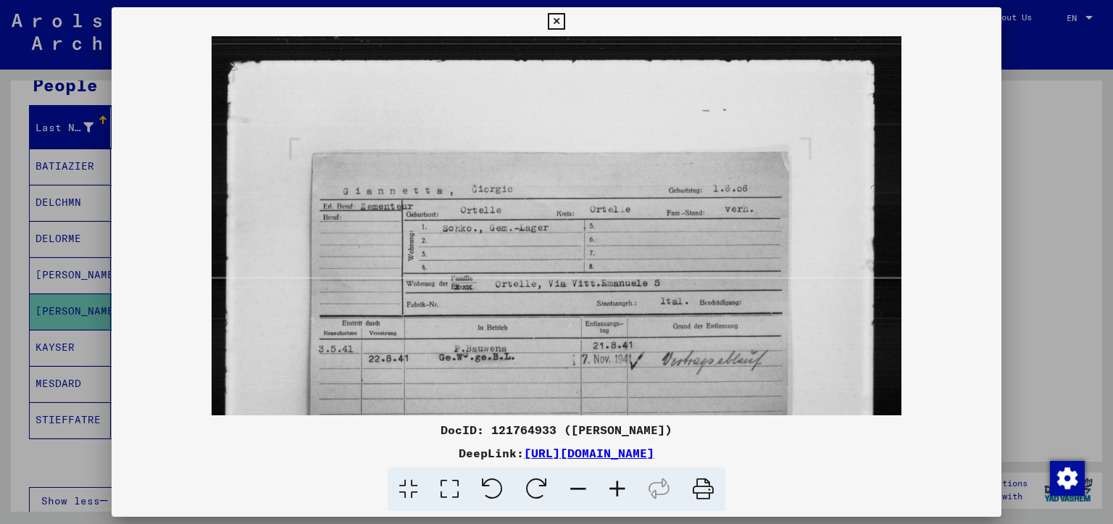
click at [611, 478] on icon at bounding box center [617, 490] width 39 height 44
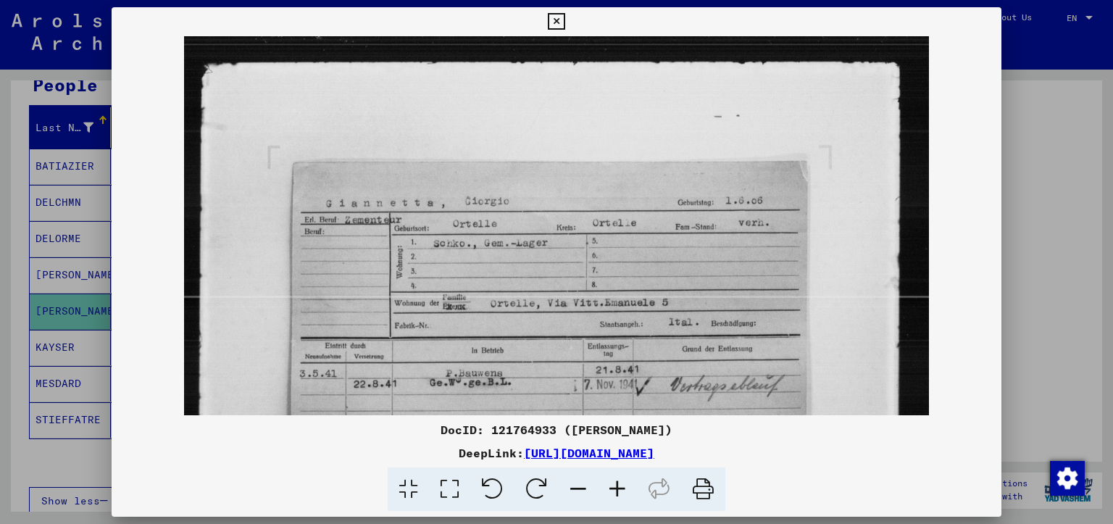
click at [565, 16] on icon at bounding box center [556, 21] width 17 height 17
